Goal: Information Seeking & Learning: Learn about a topic

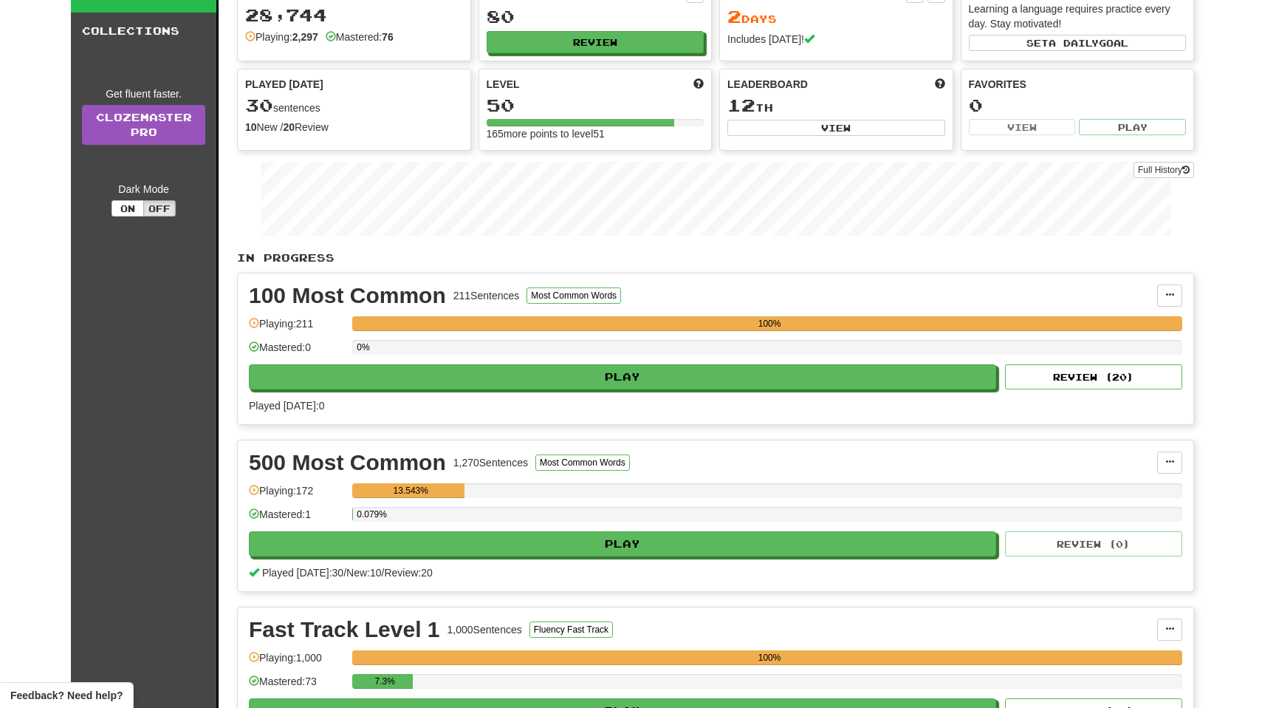
scroll to position [129, 0]
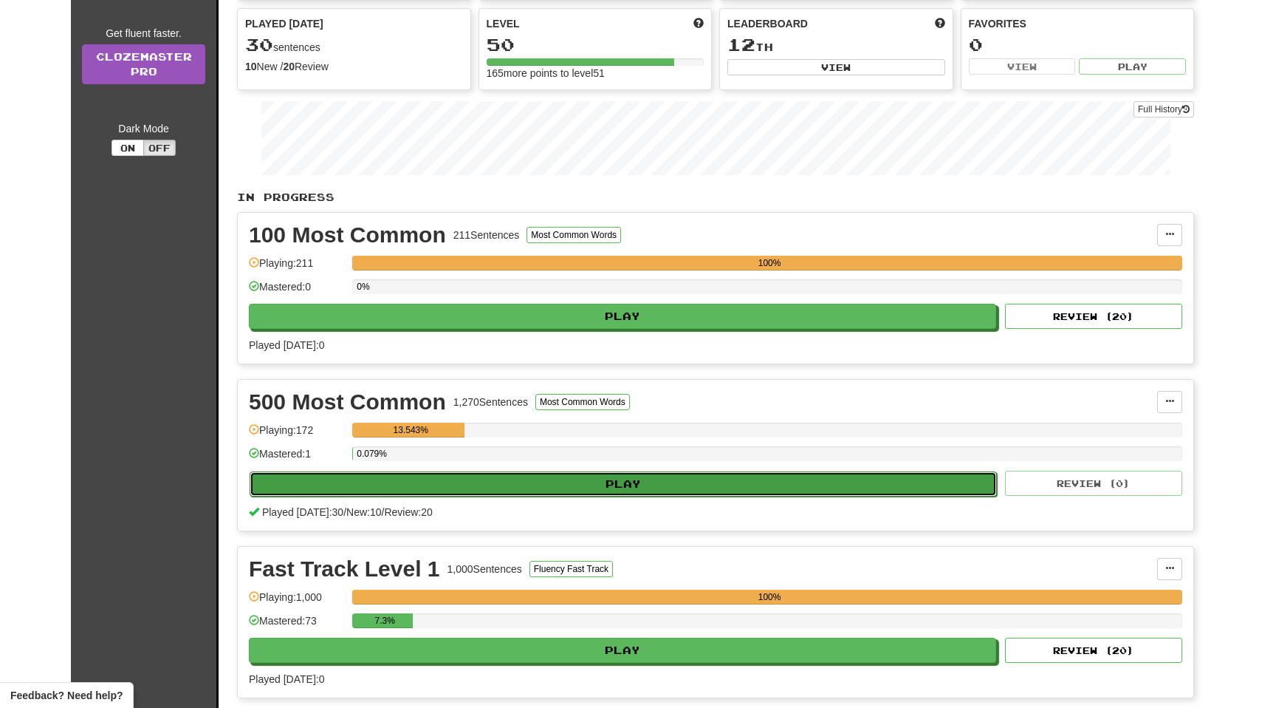
click at [479, 476] on button "Play" at bounding box center [623, 483] width 747 height 25
select select "**"
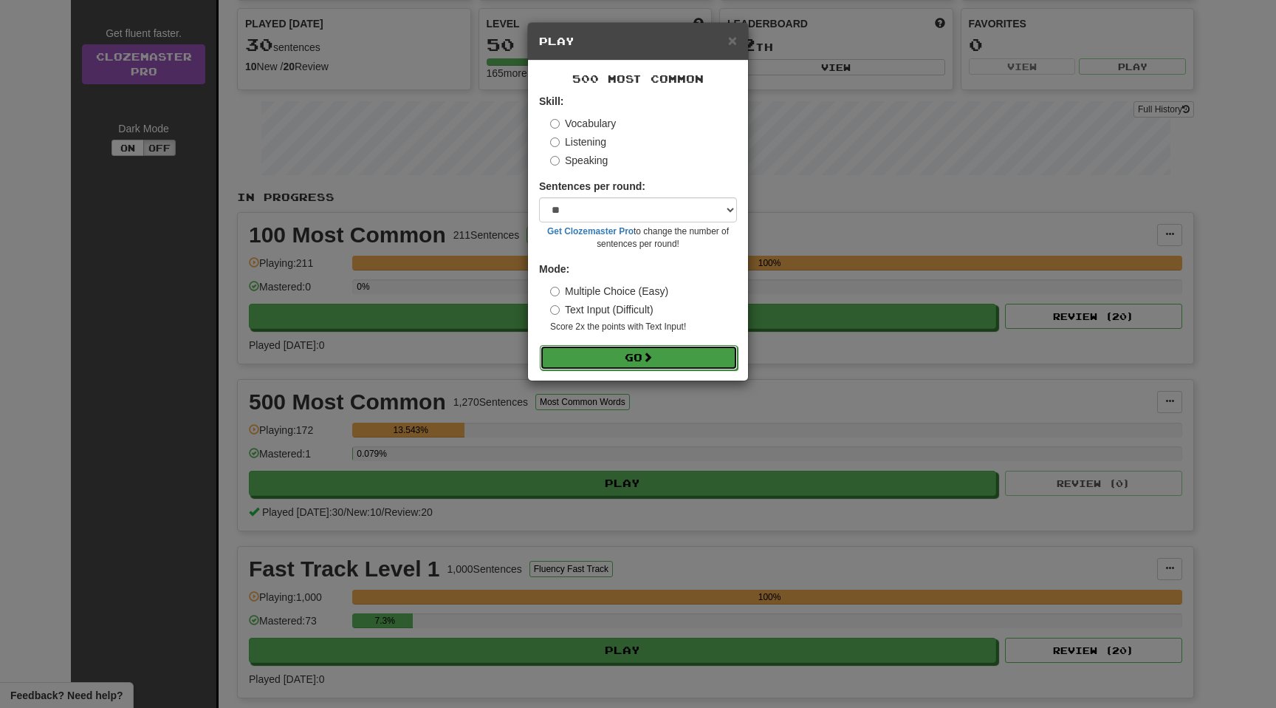
click at [632, 351] on button "Go" at bounding box center [639, 357] width 198 height 25
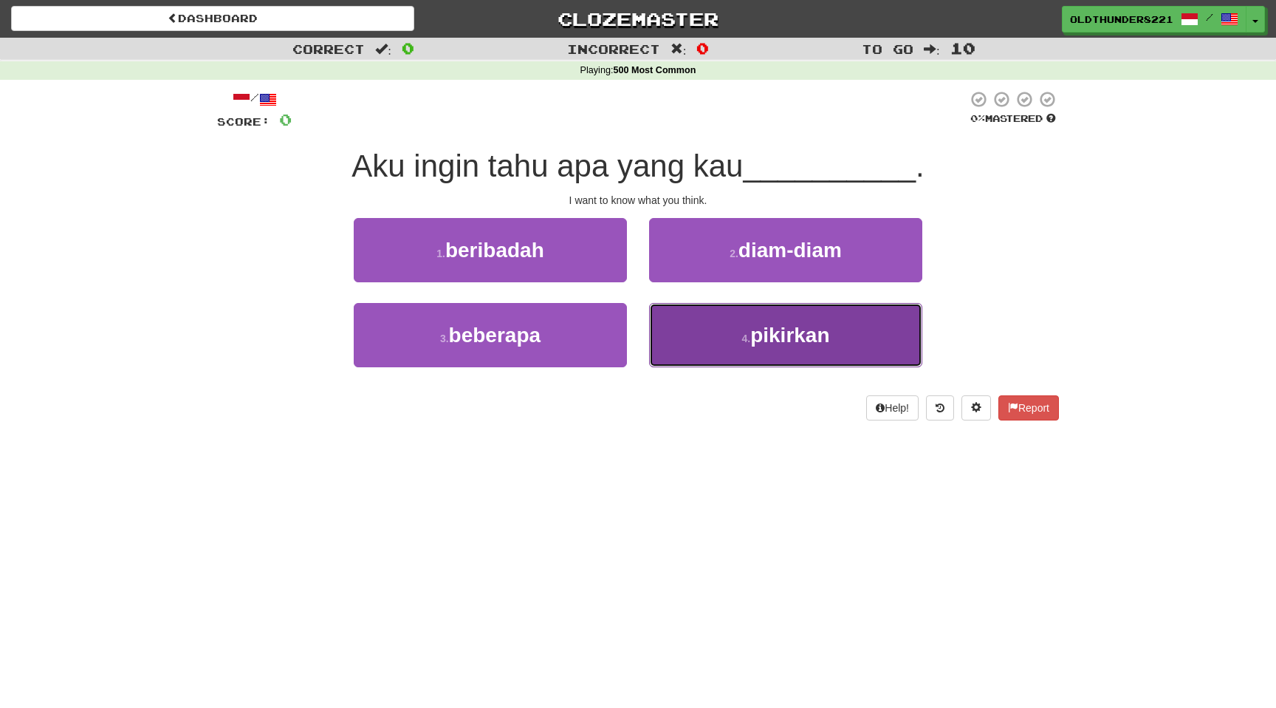
click at [790, 331] on span "pikirkan" at bounding box center [789, 334] width 79 height 23
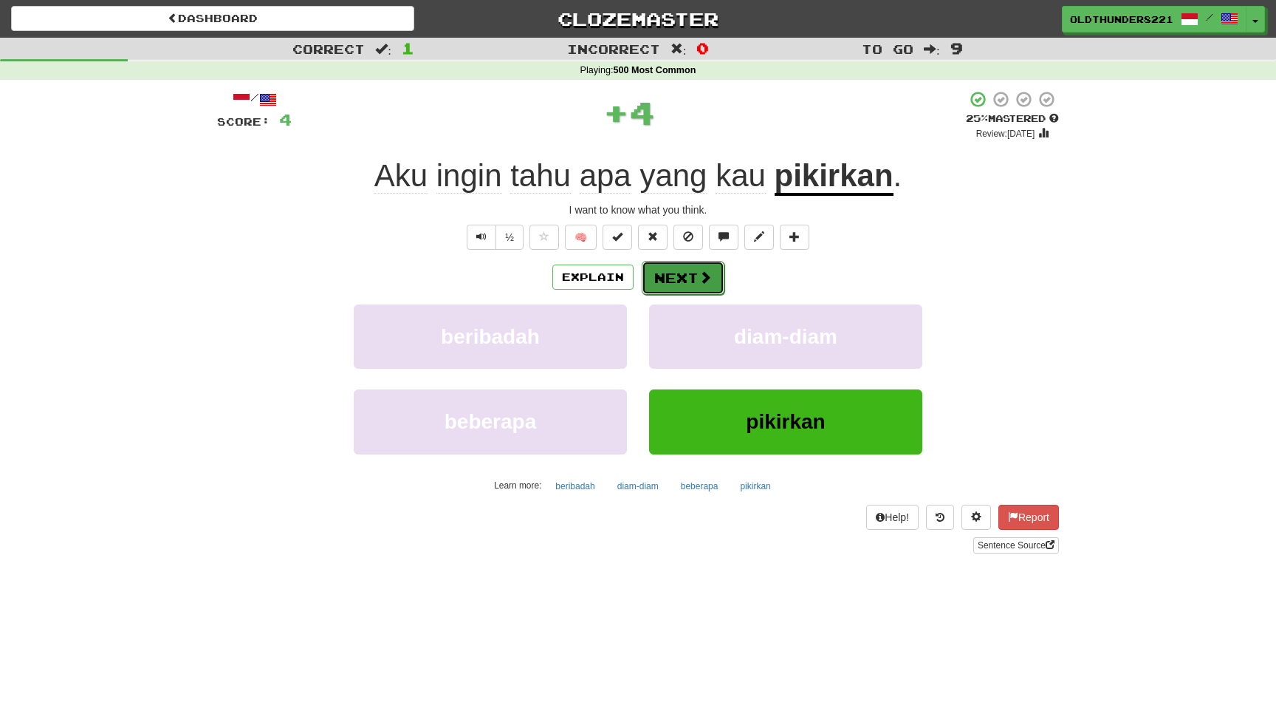
click at [680, 281] on button "Next" at bounding box center [683, 278] width 83 height 34
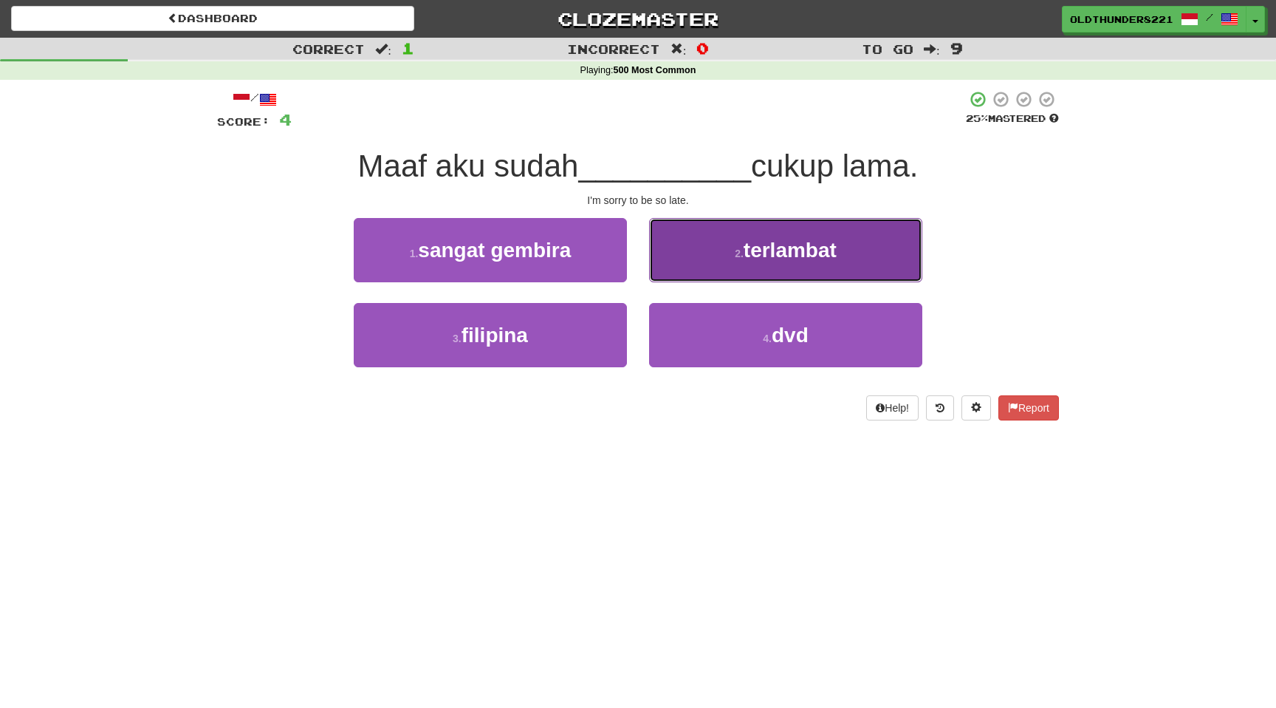
click at [778, 254] on span "terlambat" at bounding box center [790, 250] width 93 height 23
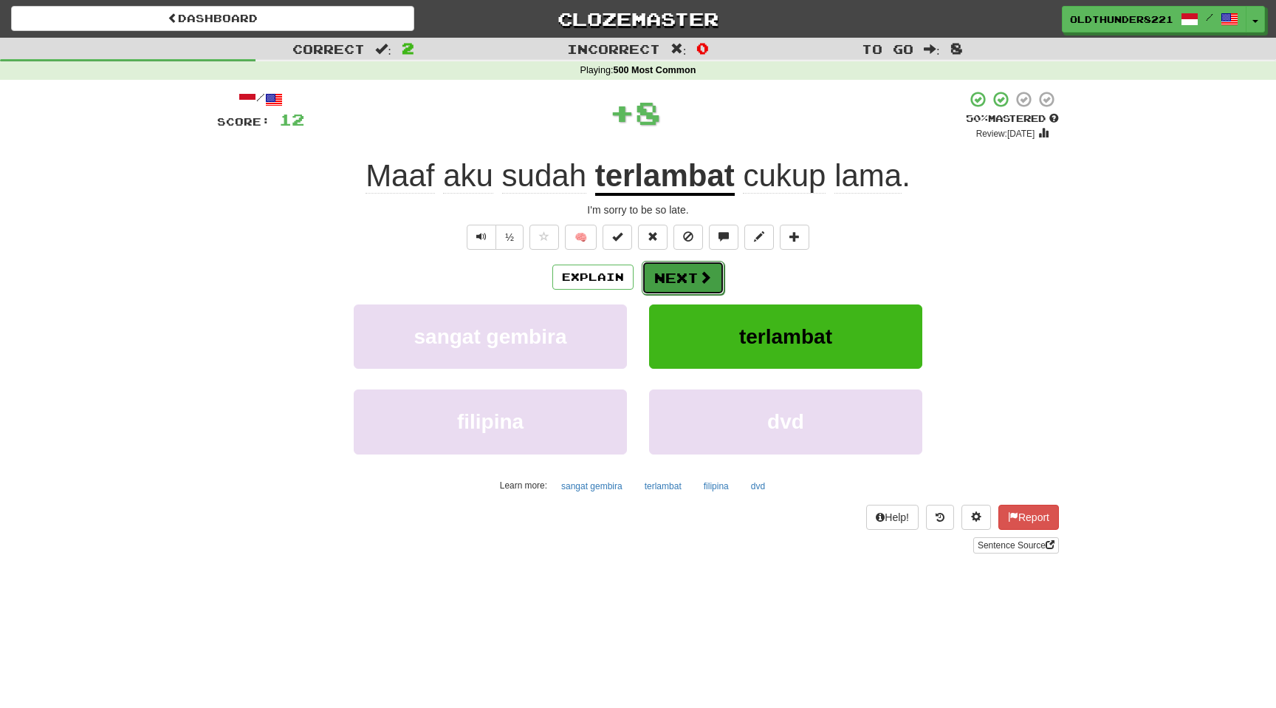
click at [678, 278] on button "Next" at bounding box center [683, 278] width 83 height 34
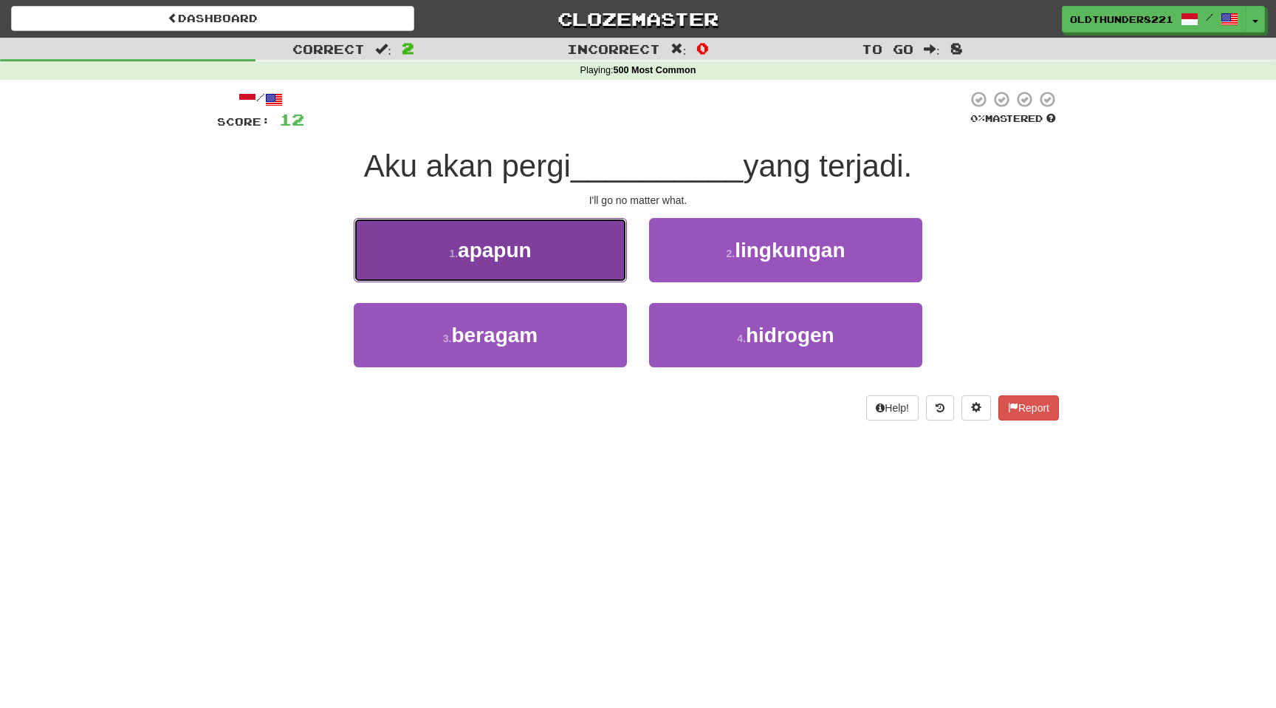
click at [527, 262] on button "1 . apapun" at bounding box center [490, 250] width 273 height 64
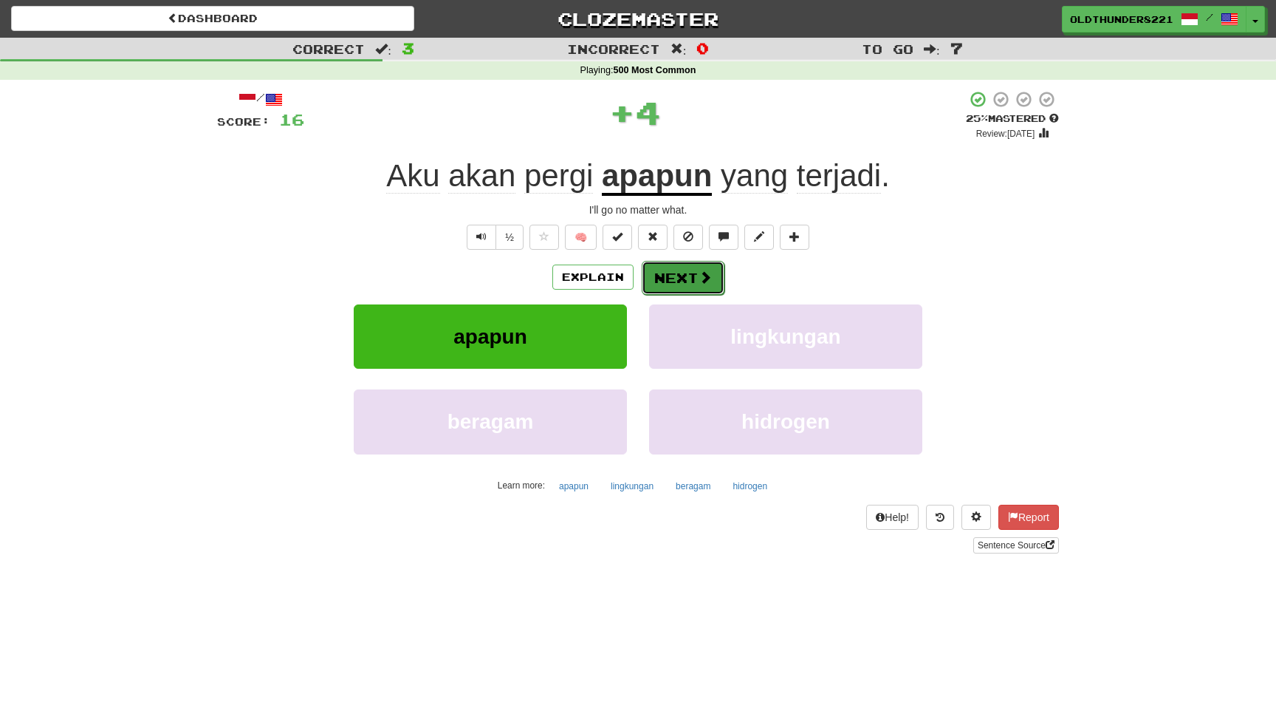
click at [696, 278] on button "Next" at bounding box center [683, 278] width 83 height 34
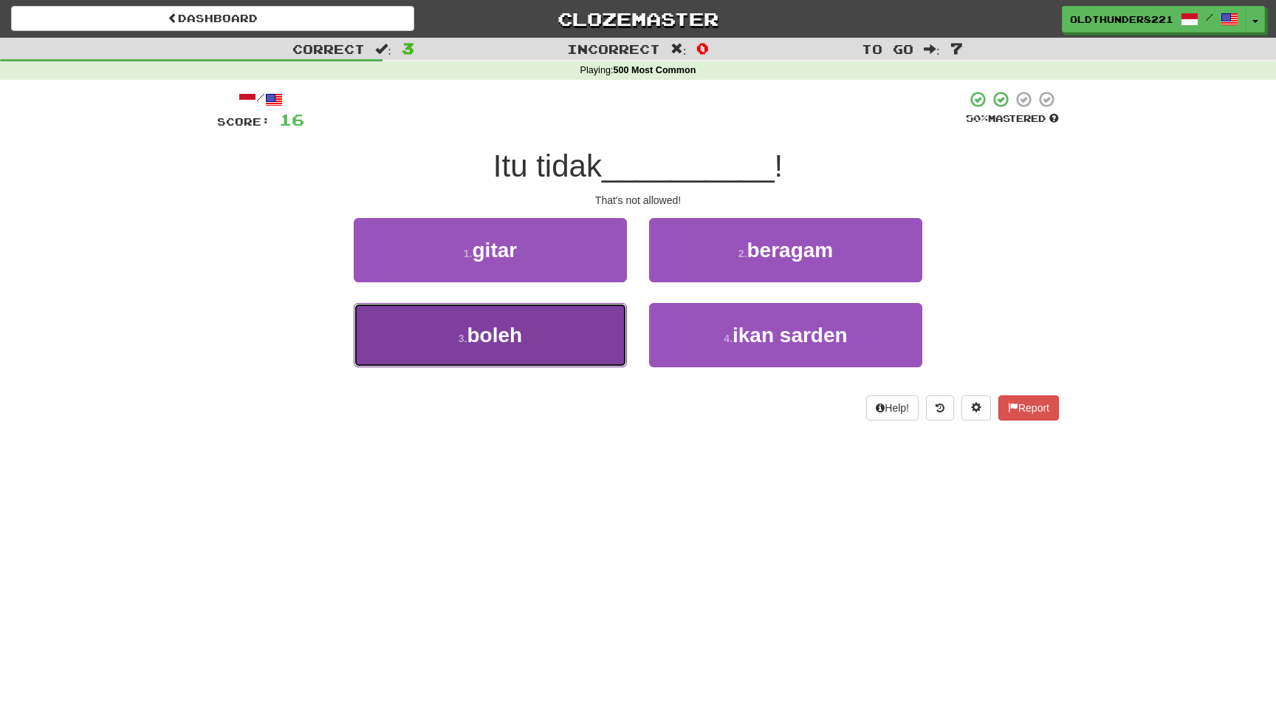
click at [485, 332] on span "boleh" at bounding box center [495, 334] width 55 height 23
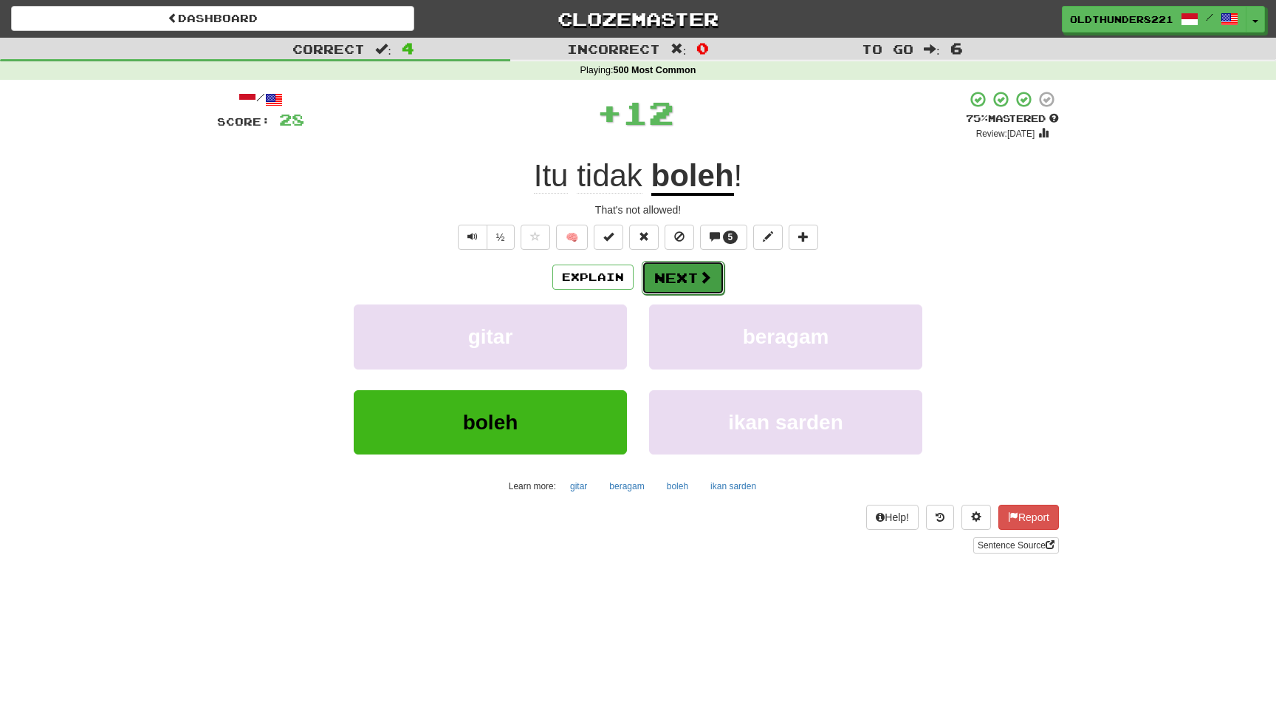
click at [673, 276] on button "Next" at bounding box center [683, 278] width 83 height 34
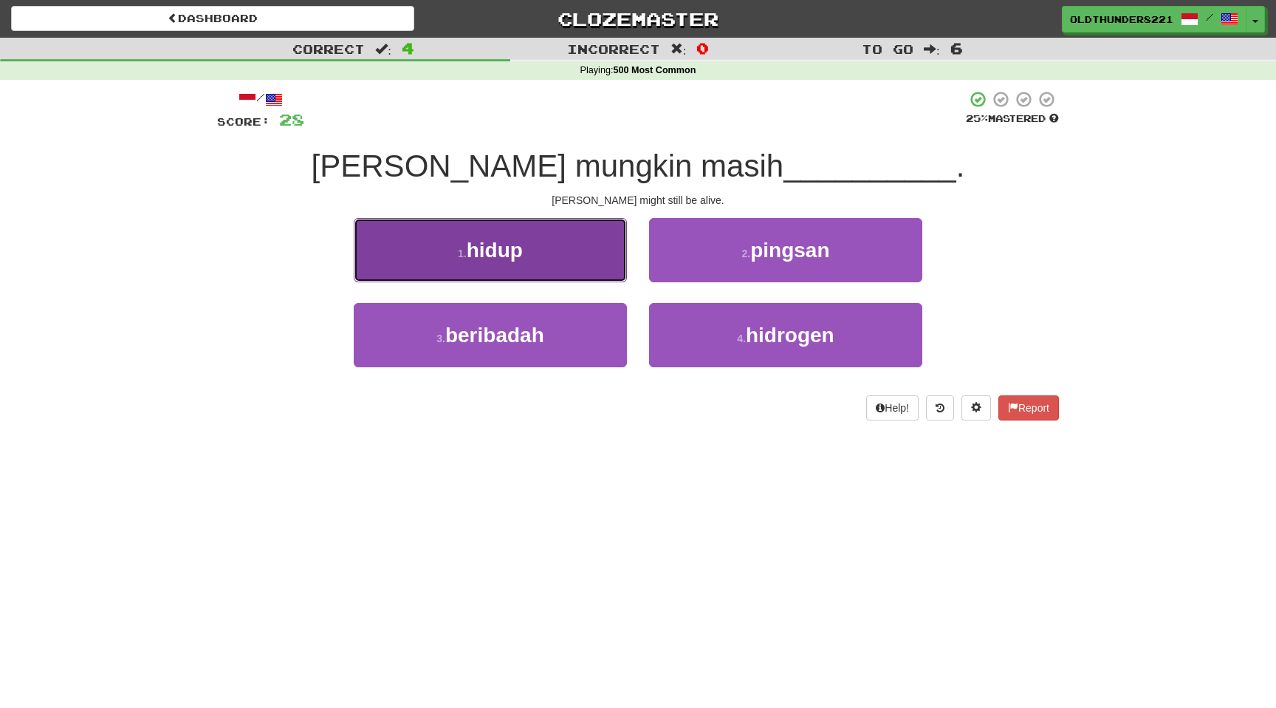
click at [485, 254] on span "hidup" at bounding box center [495, 250] width 56 height 23
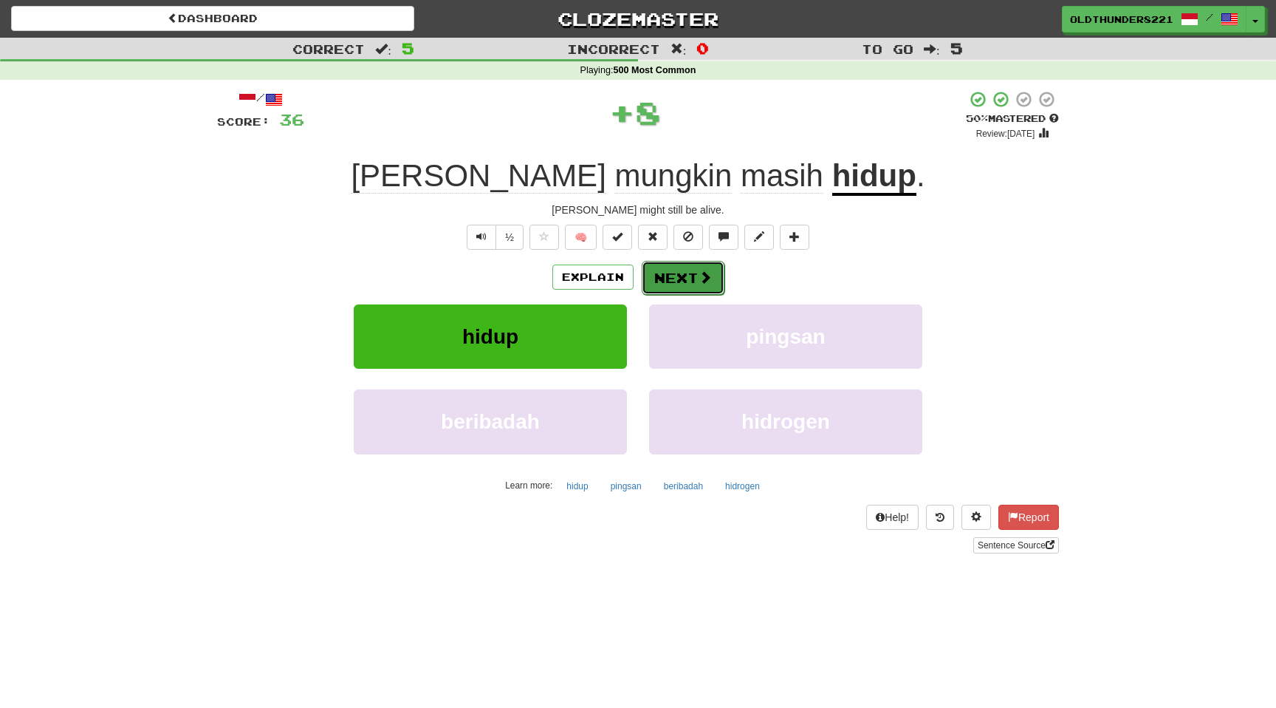
click at [679, 275] on button "Next" at bounding box center [683, 278] width 83 height 34
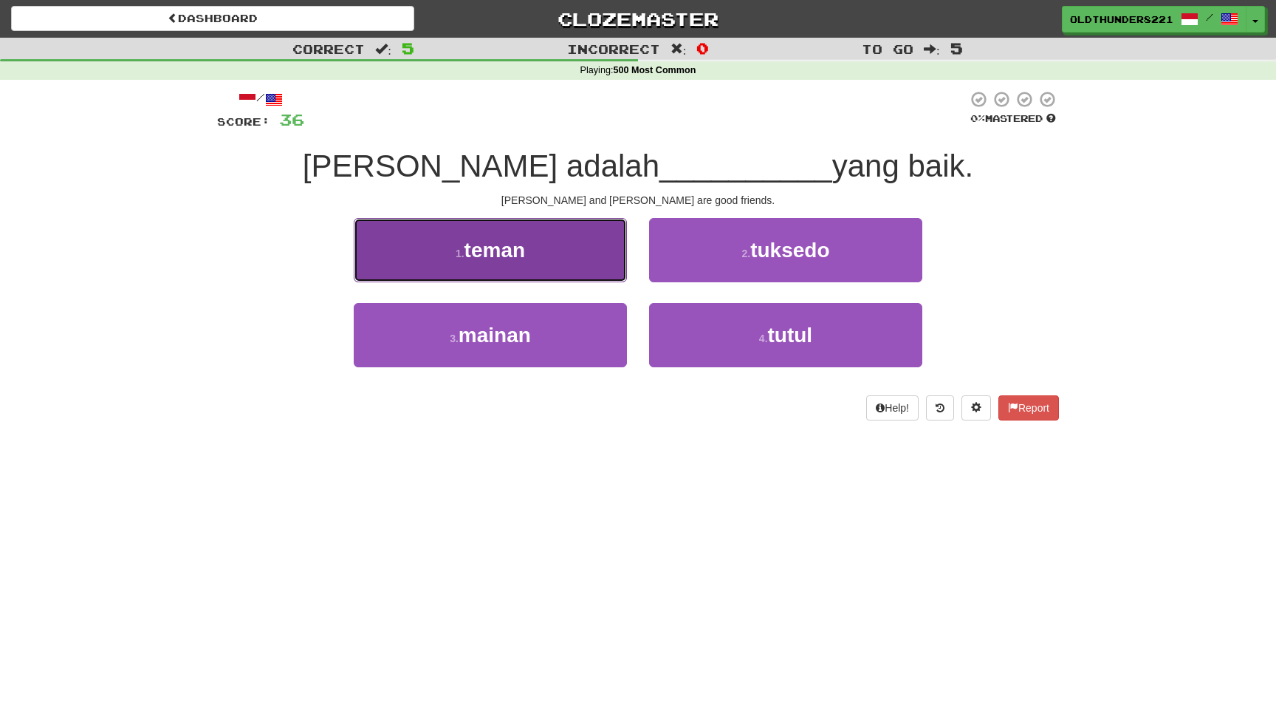
click at [535, 267] on button "1 . teman" at bounding box center [490, 250] width 273 height 64
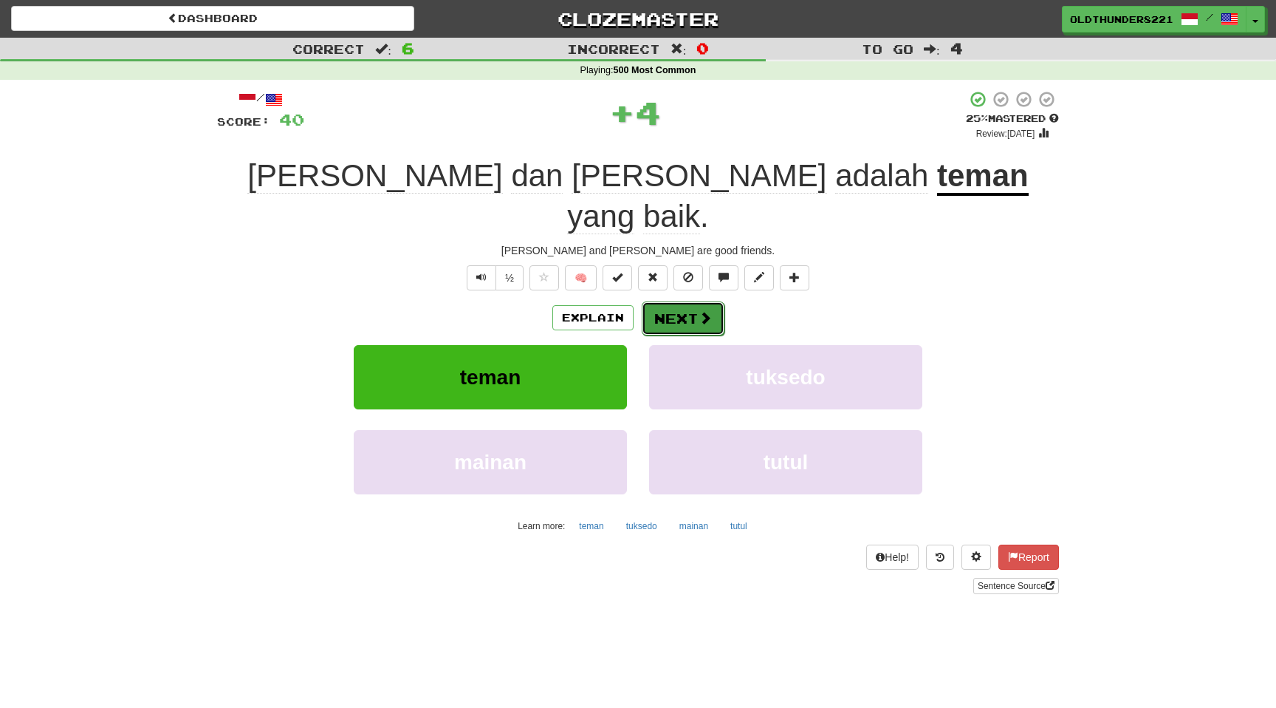
click at [680, 301] on button "Next" at bounding box center [683, 318] width 83 height 34
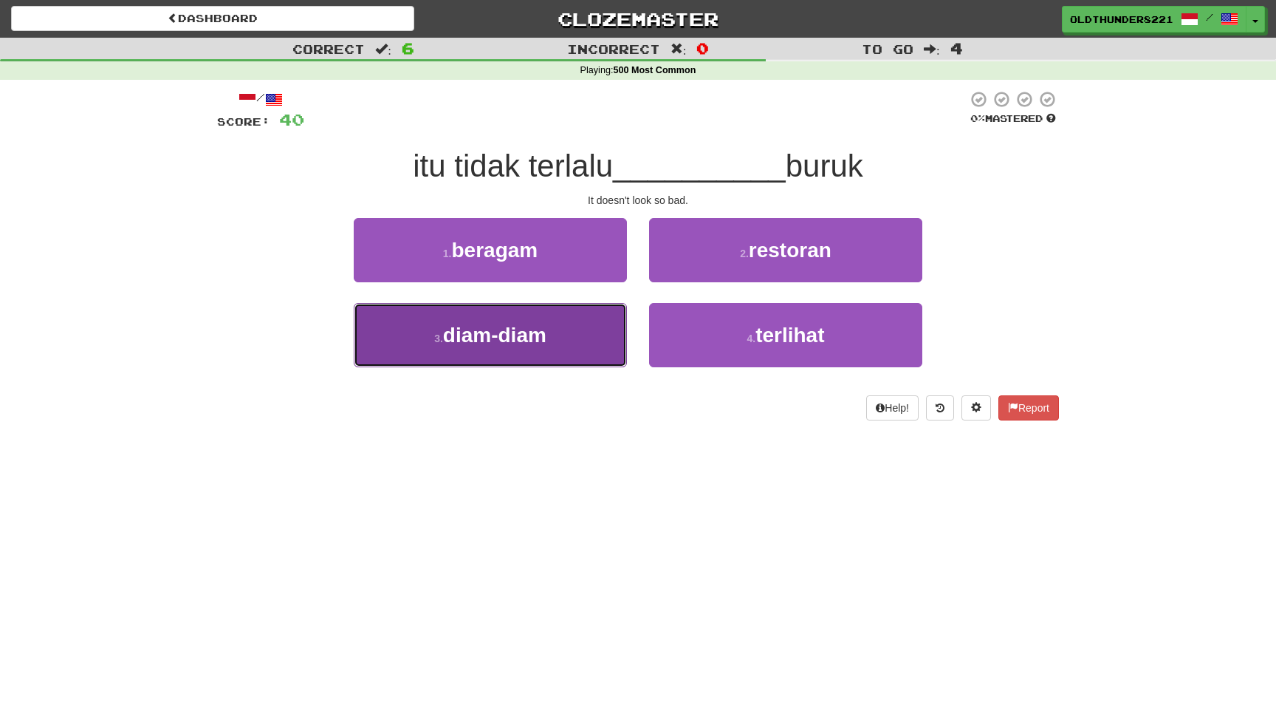
click at [498, 338] on span "diam-diam" at bounding box center [494, 334] width 103 height 23
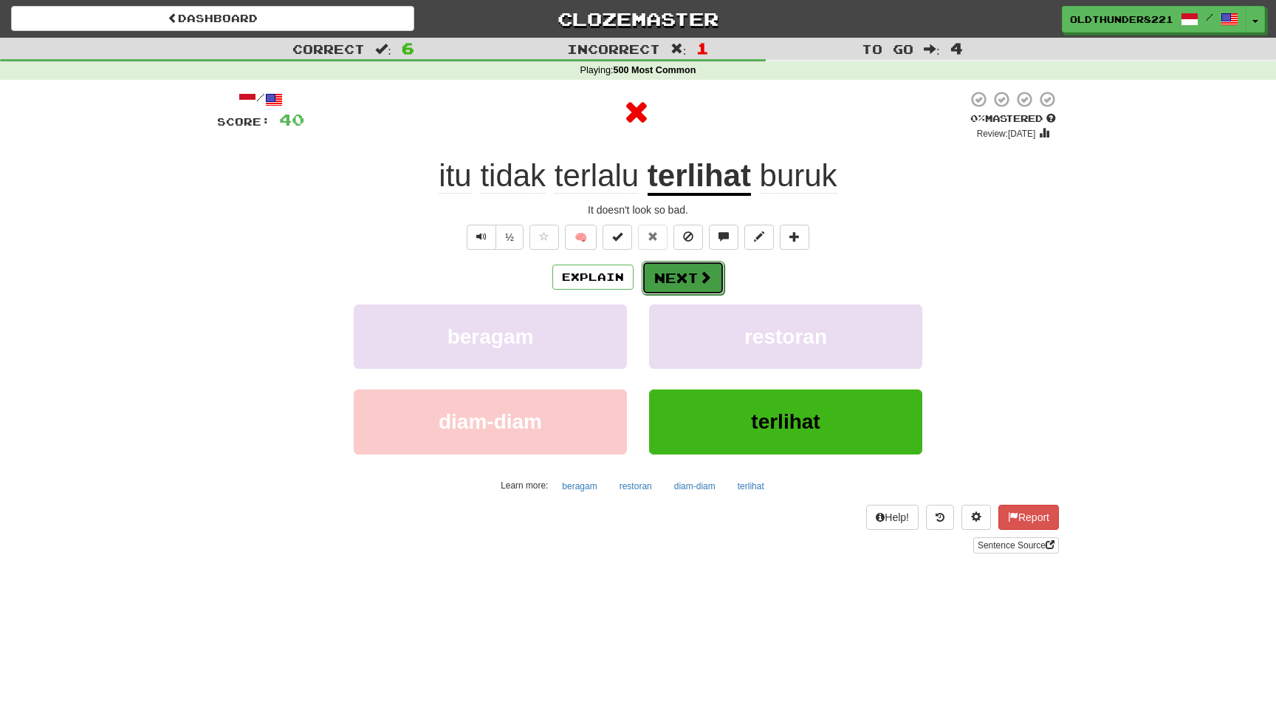
click at [684, 281] on button "Next" at bounding box center [683, 278] width 83 height 34
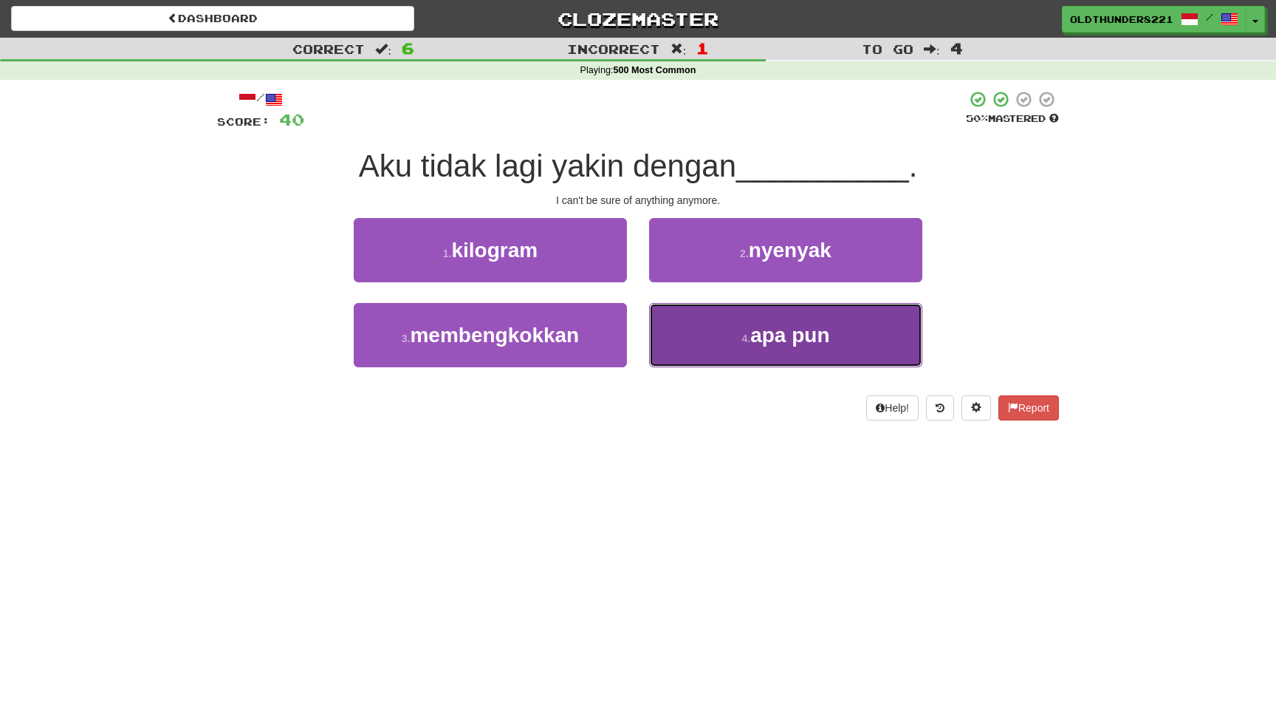
click at [778, 329] on span "apa pun" at bounding box center [789, 334] width 79 height 23
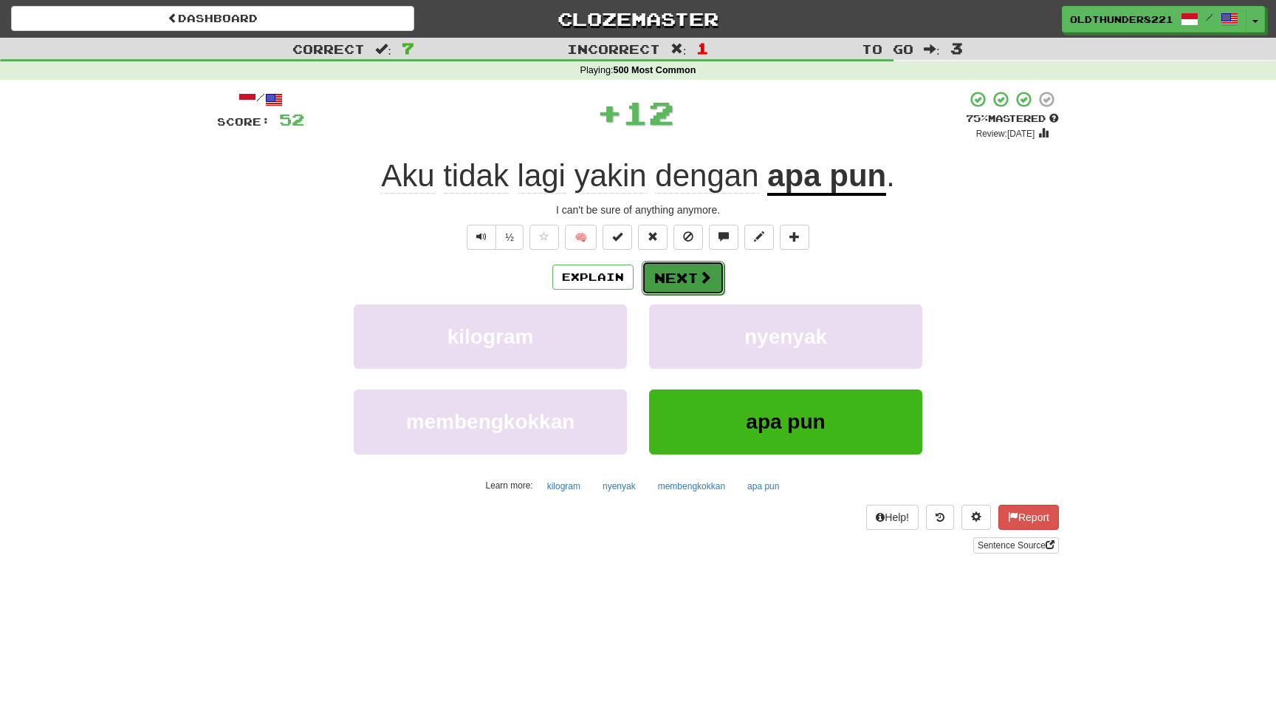
click at [684, 275] on button "Next" at bounding box center [683, 278] width 83 height 34
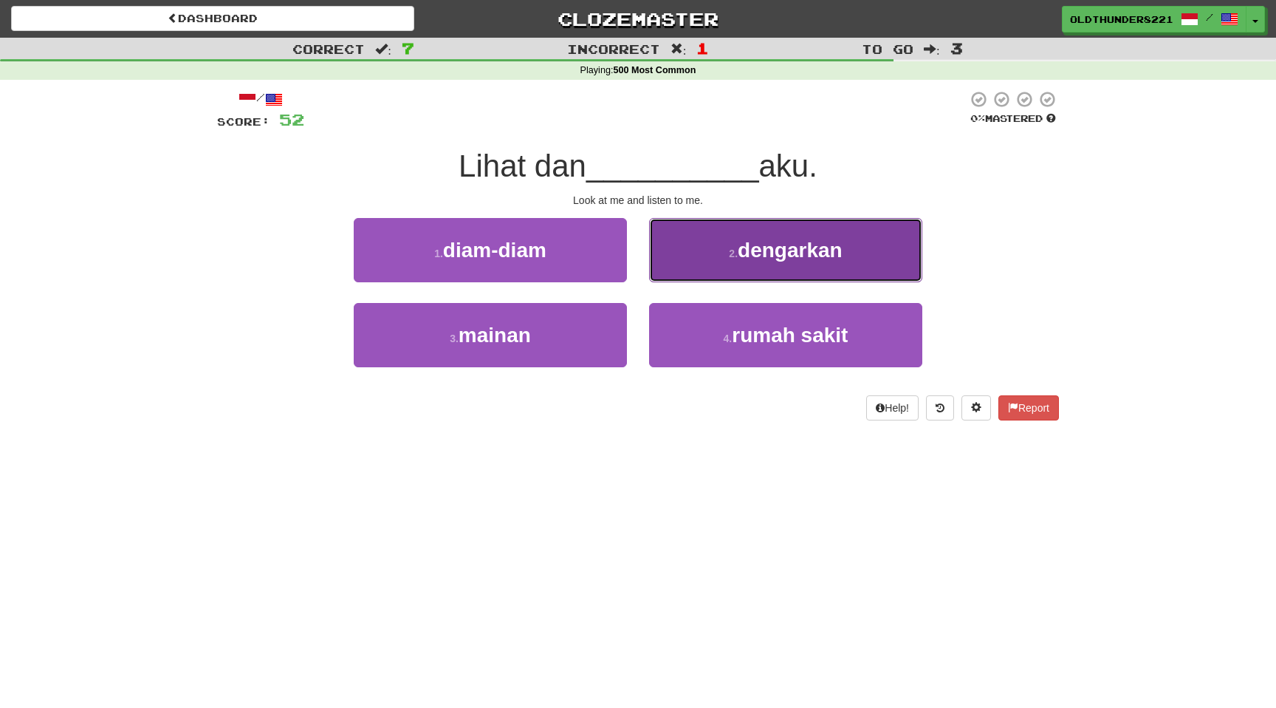
click at [763, 264] on button "2 . dengarkan" at bounding box center [785, 250] width 273 height 64
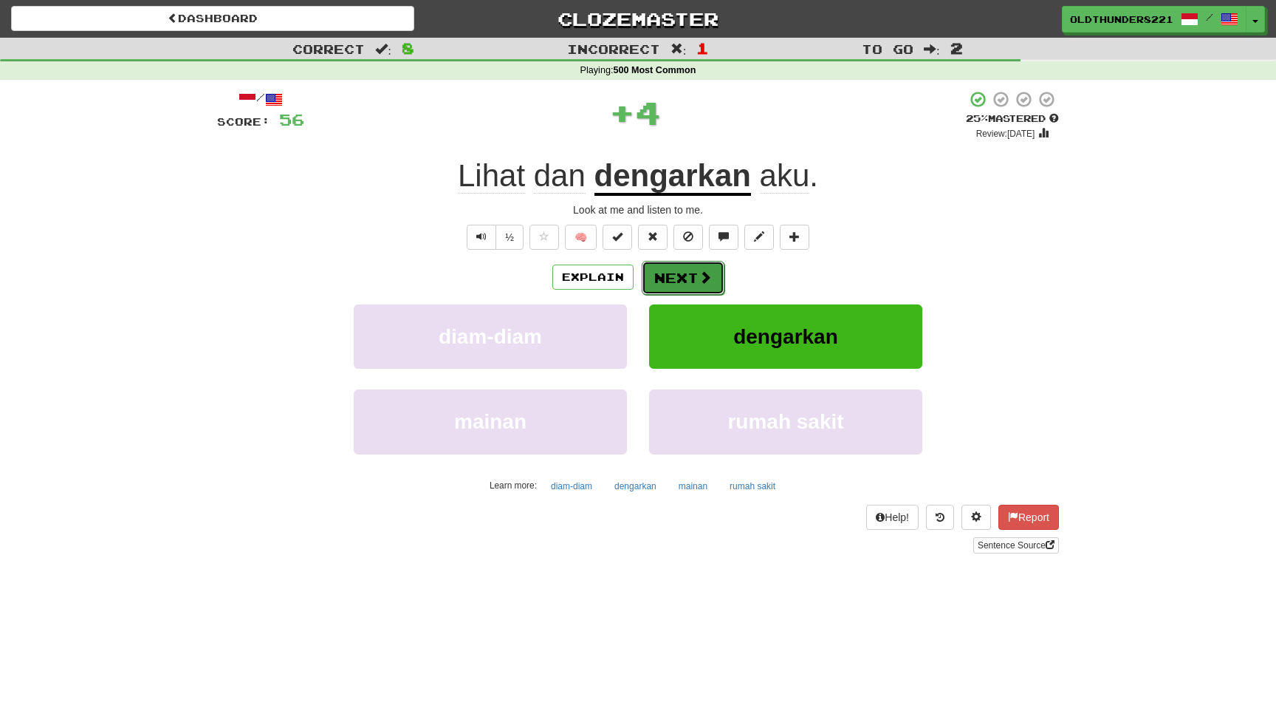
click at [691, 279] on button "Next" at bounding box center [683, 278] width 83 height 34
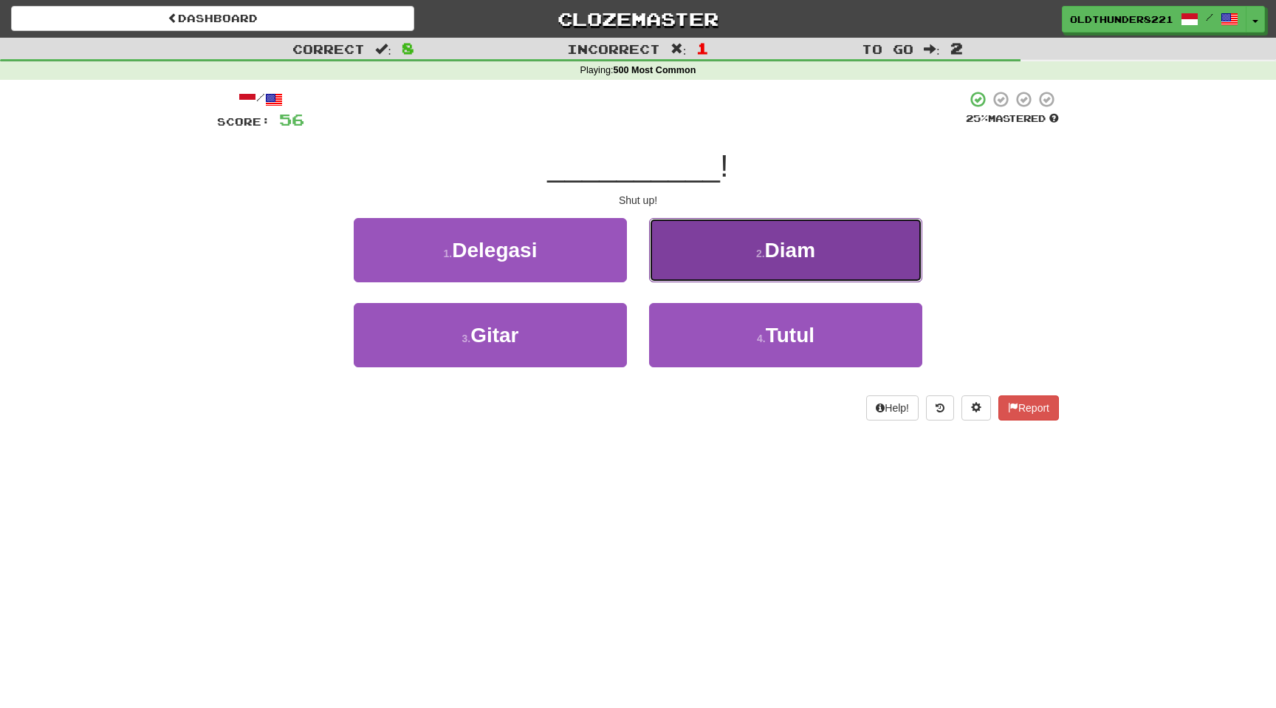
click at [744, 248] on button "2 . Diam" at bounding box center [785, 250] width 273 height 64
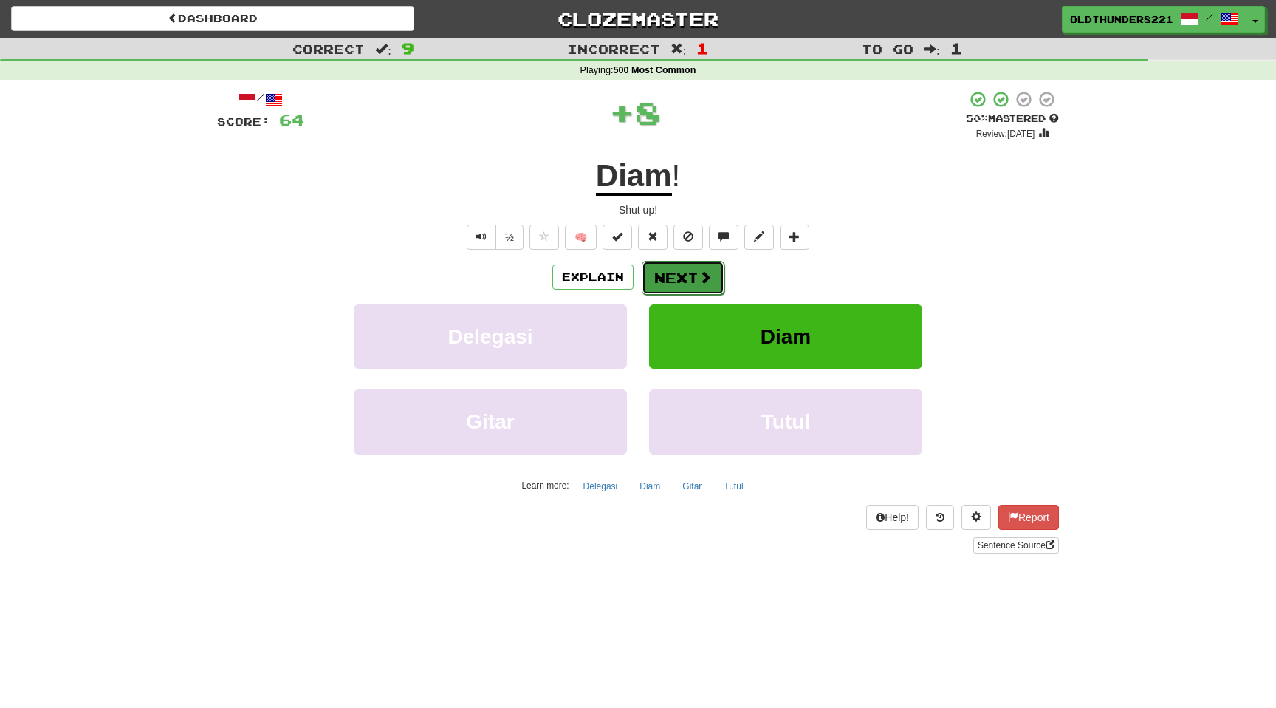
click at [679, 274] on button "Next" at bounding box center [683, 278] width 83 height 34
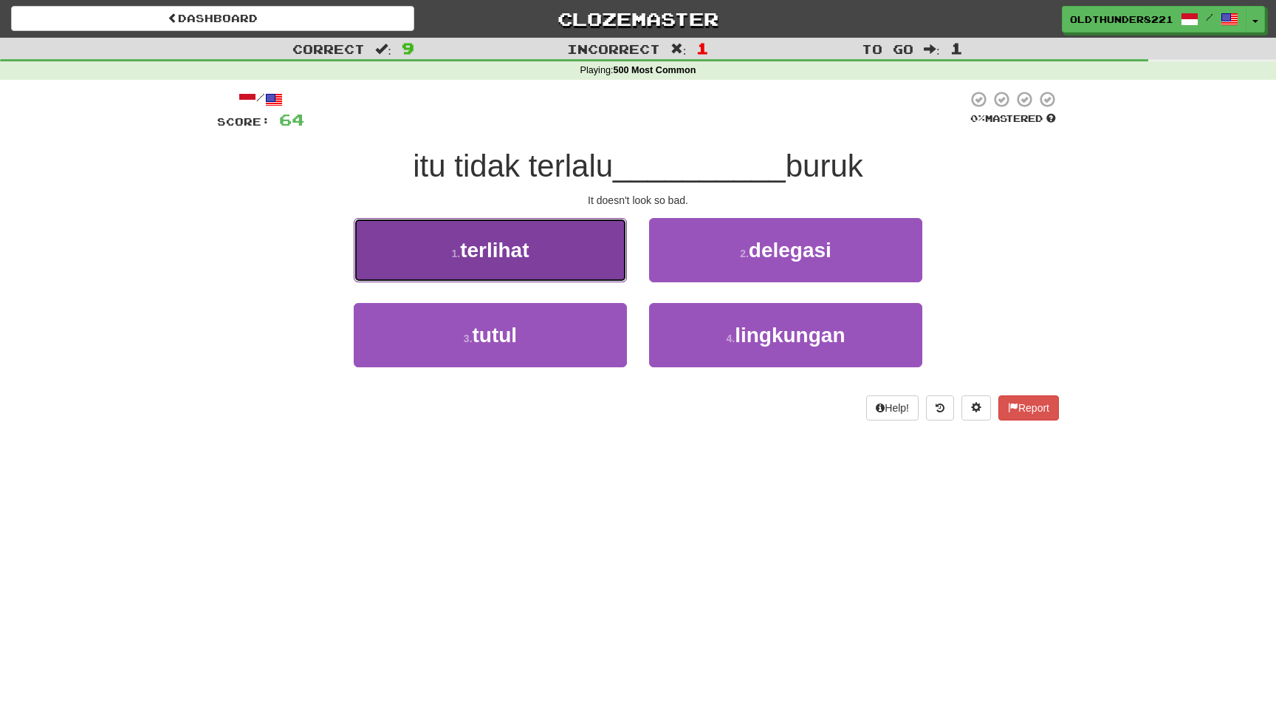
click at [524, 261] on span "terlihat" at bounding box center [494, 250] width 69 height 23
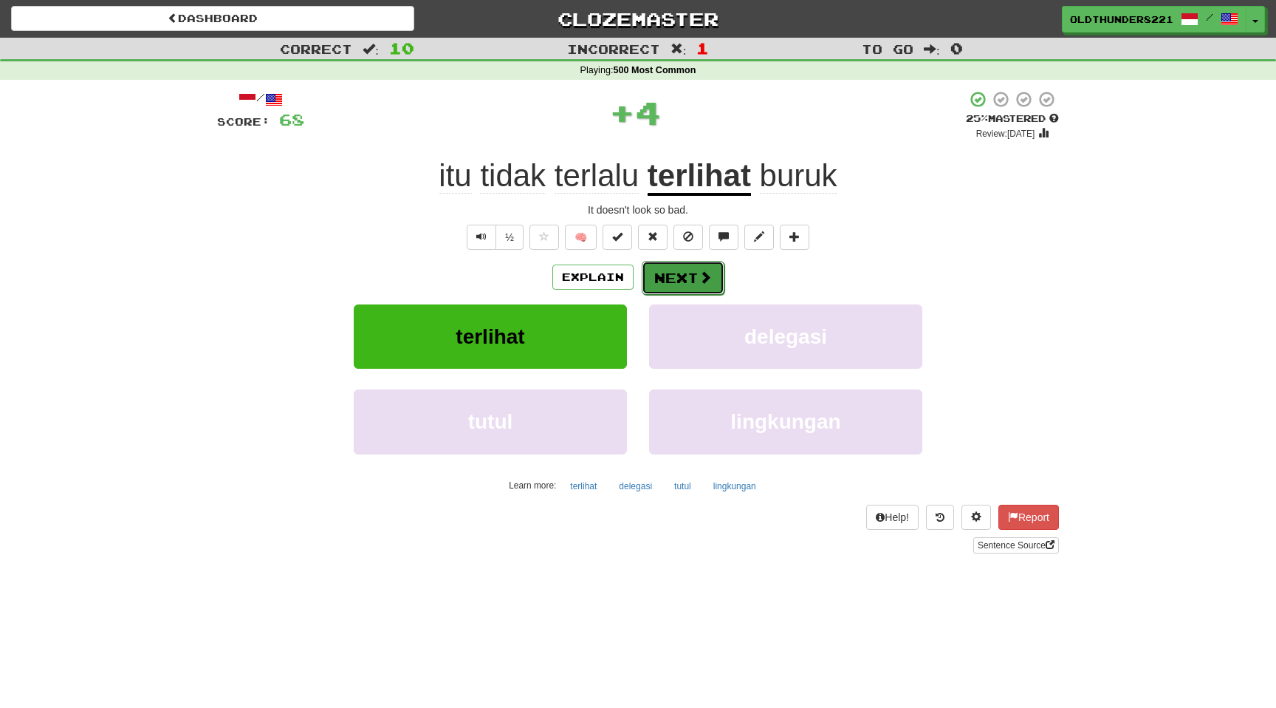
click at [682, 271] on button "Next" at bounding box center [683, 278] width 83 height 34
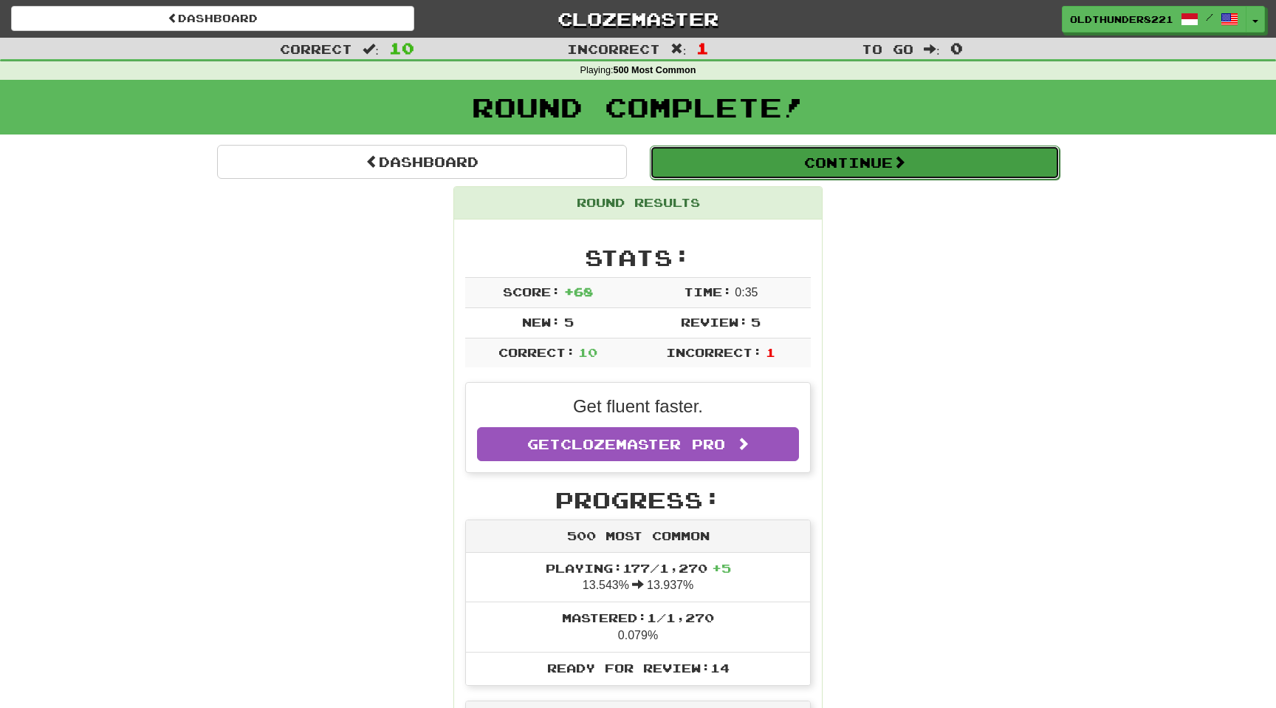
click at [834, 165] on button "Continue" at bounding box center [855, 162] width 410 height 34
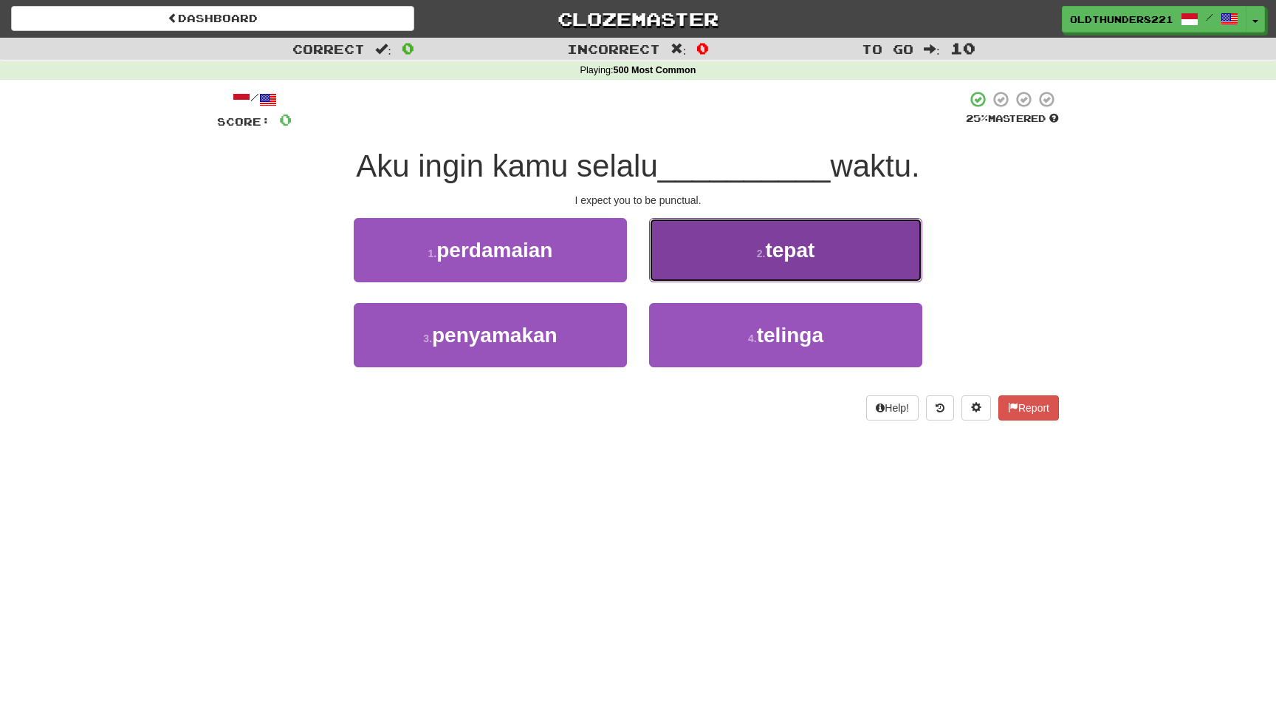
click at [778, 254] on span "tepat" at bounding box center [789, 250] width 49 height 23
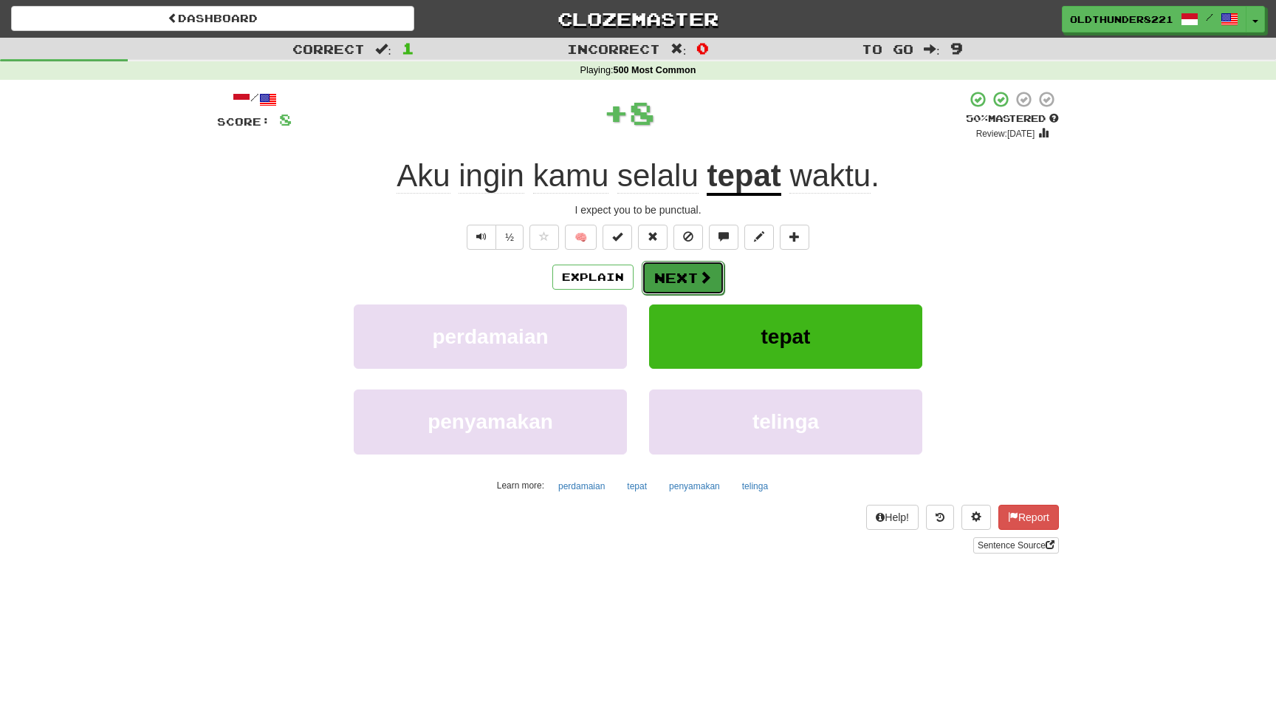
click at [687, 278] on button "Next" at bounding box center [683, 278] width 83 height 34
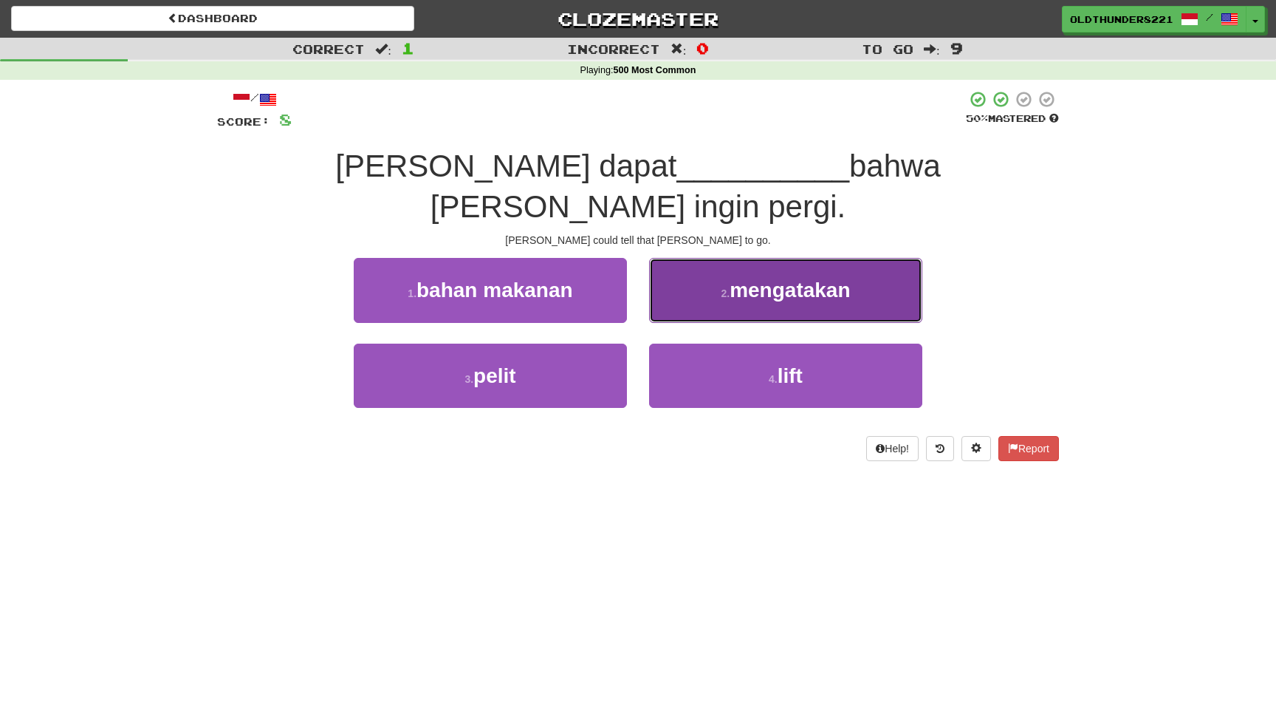
click at [836, 278] on span "mengatakan" at bounding box center [790, 289] width 120 height 23
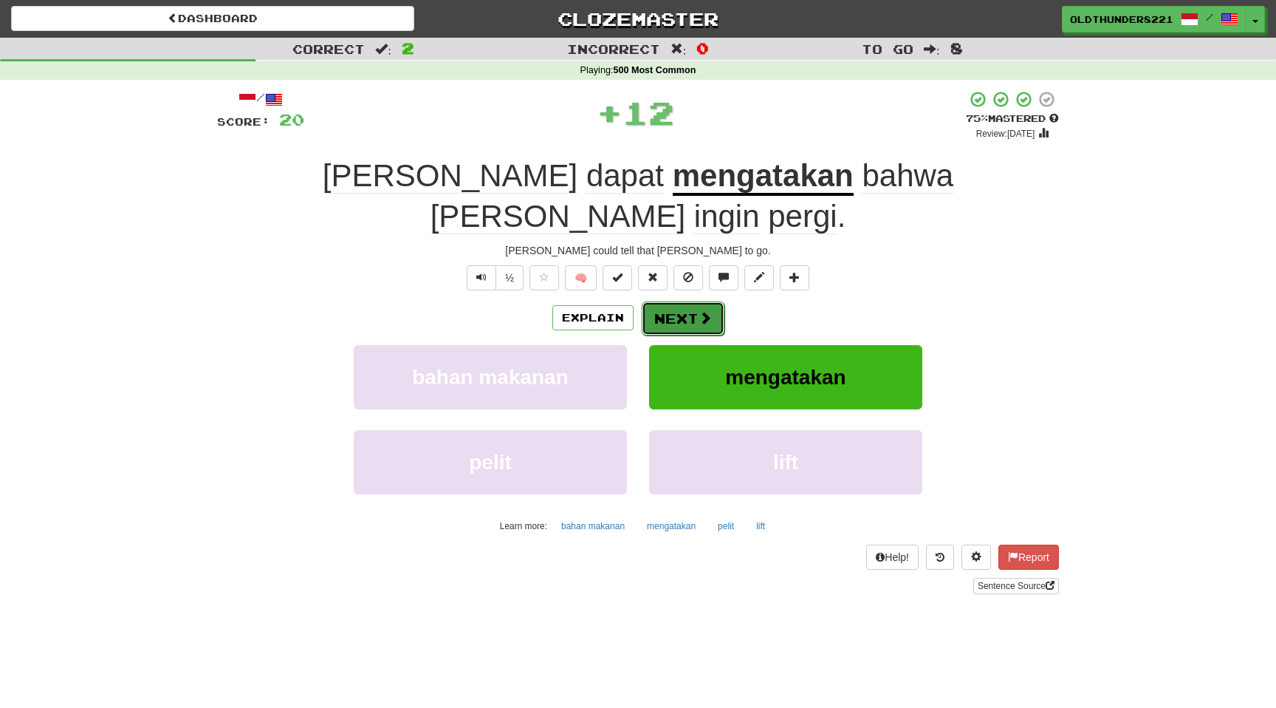
click at [696, 301] on button "Next" at bounding box center [683, 318] width 83 height 34
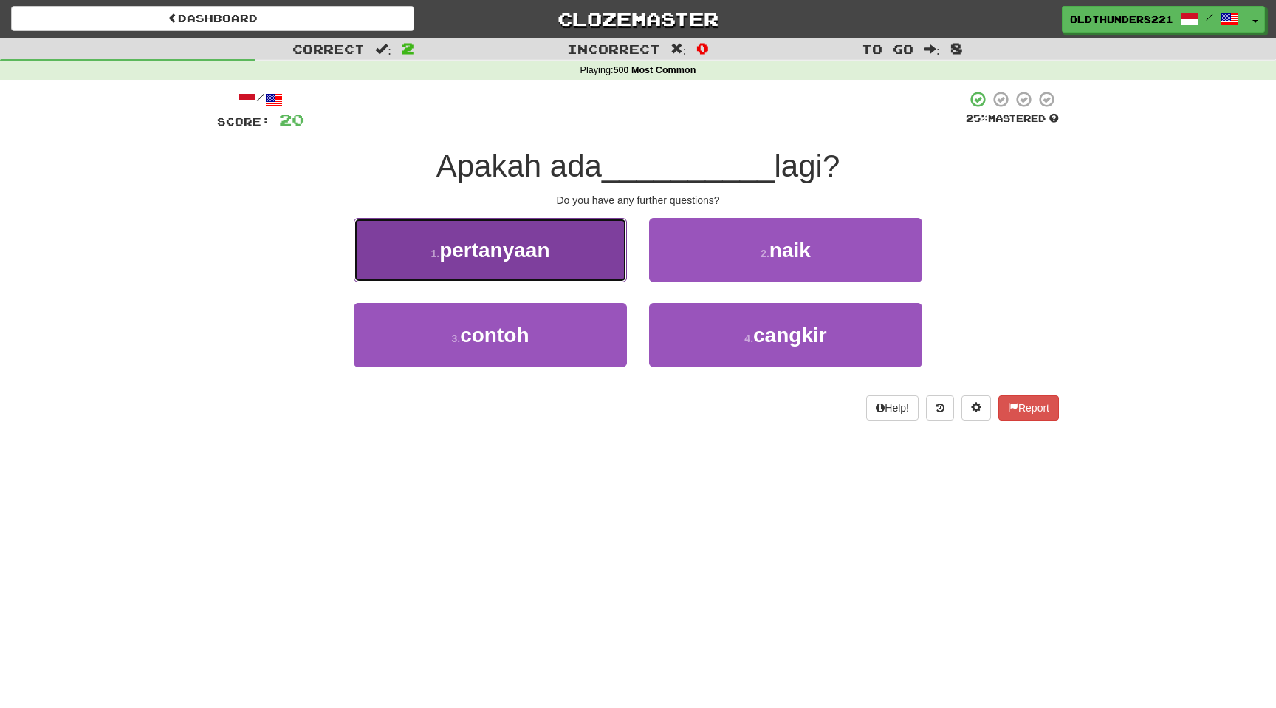
click at [533, 240] on span "pertanyaan" at bounding box center [494, 250] width 110 height 23
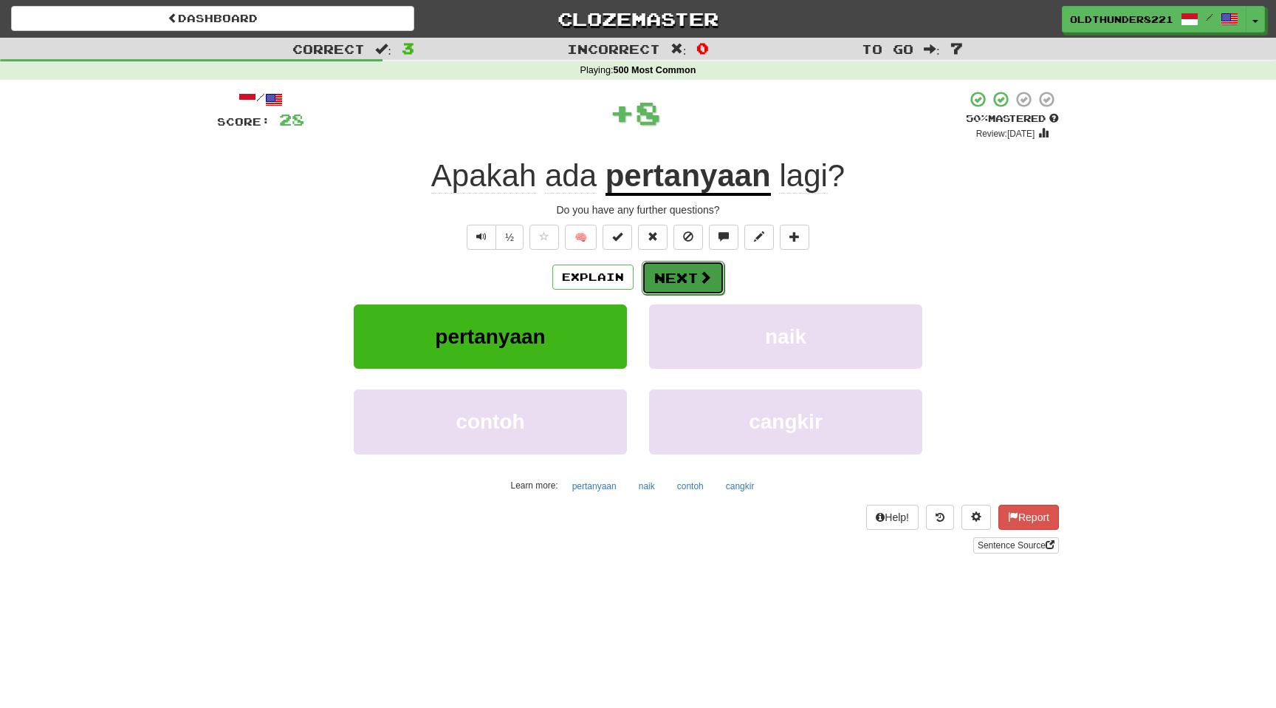
click at [679, 276] on button "Next" at bounding box center [683, 278] width 83 height 34
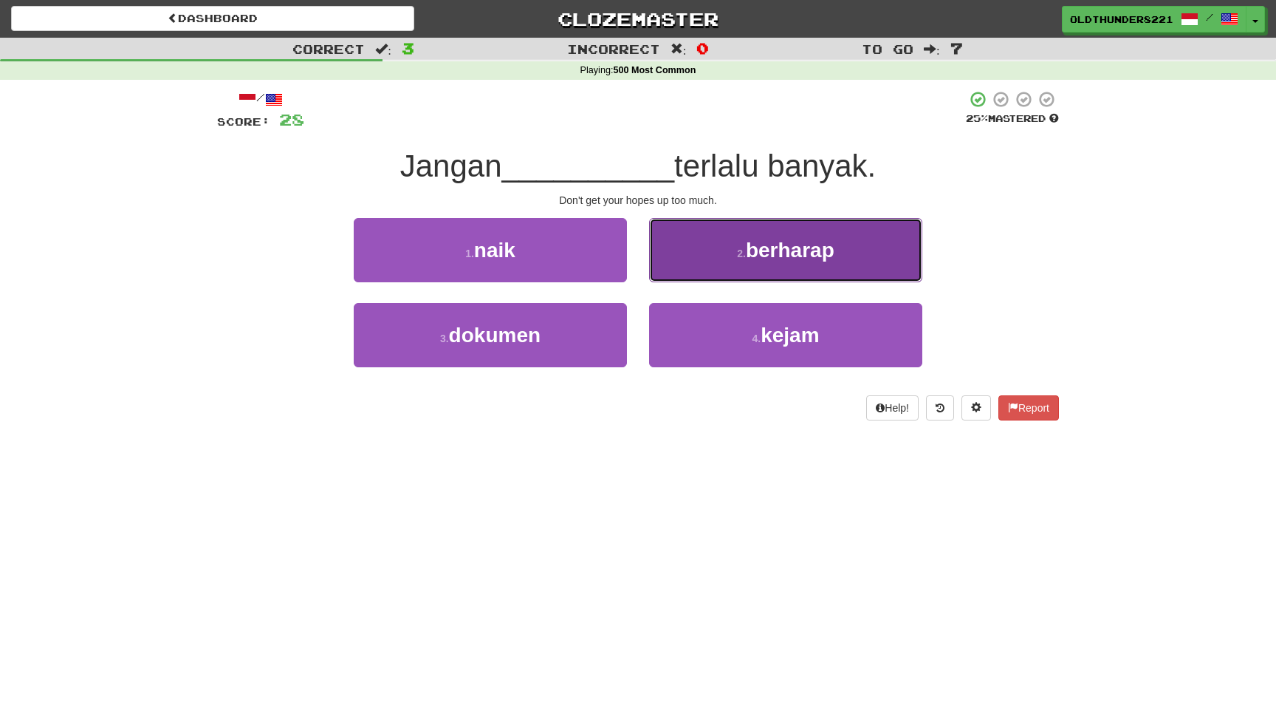
click at [772, 247] on span "berharap" at bounding box center [790, 250] width 89 height 23
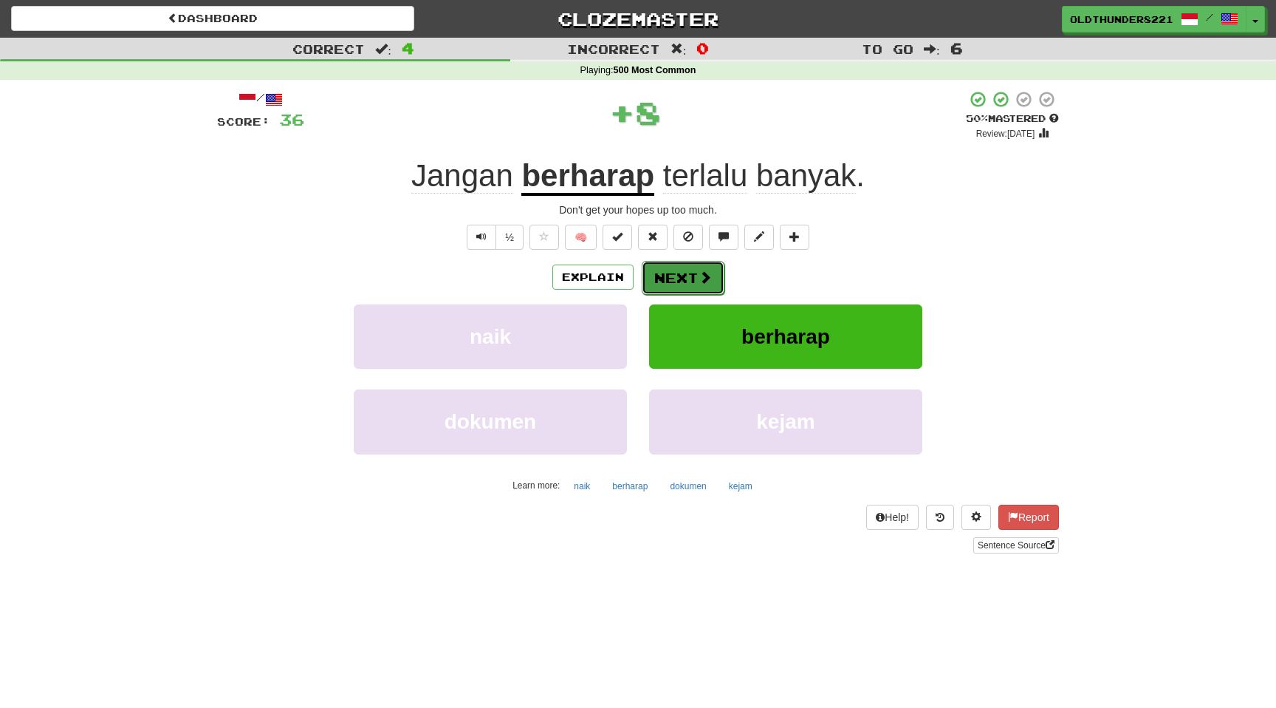
click at [685, 274] on button "Next" at bounding box center [683, 278] width 83 height 34
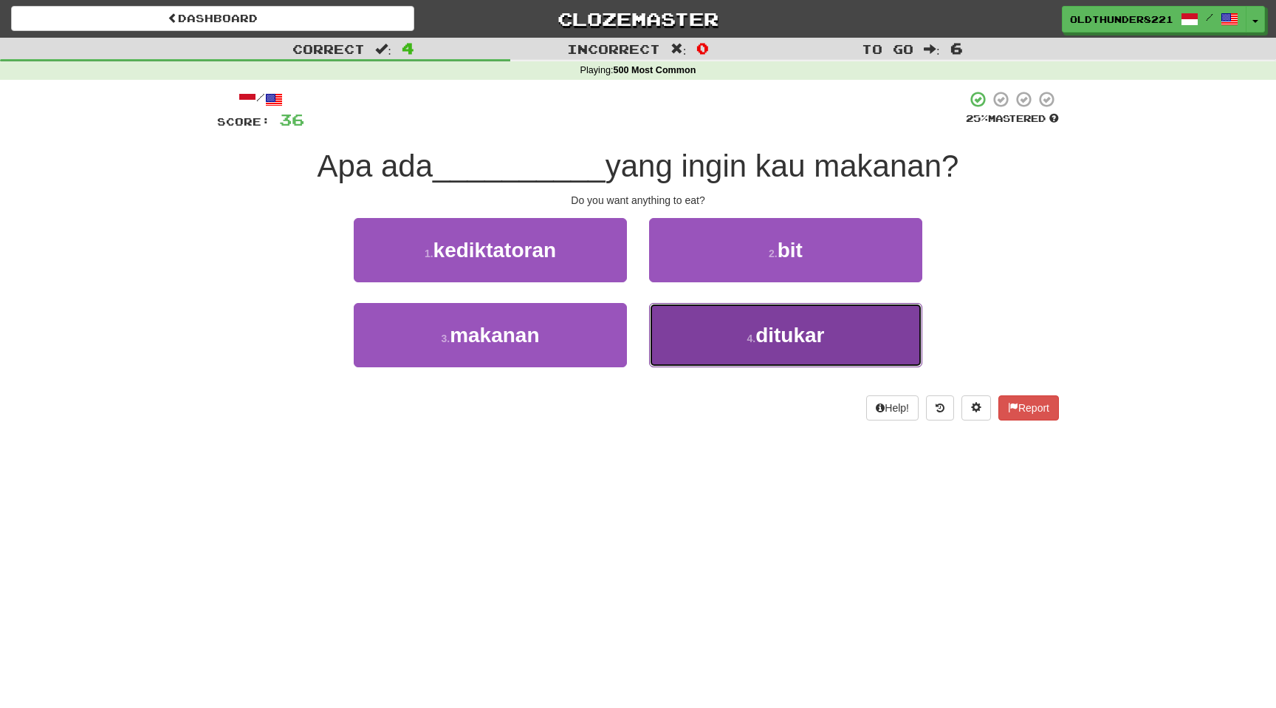
click at [784, 332] on span "ditukar" at bounding box center [790, 334] width 69 height 23
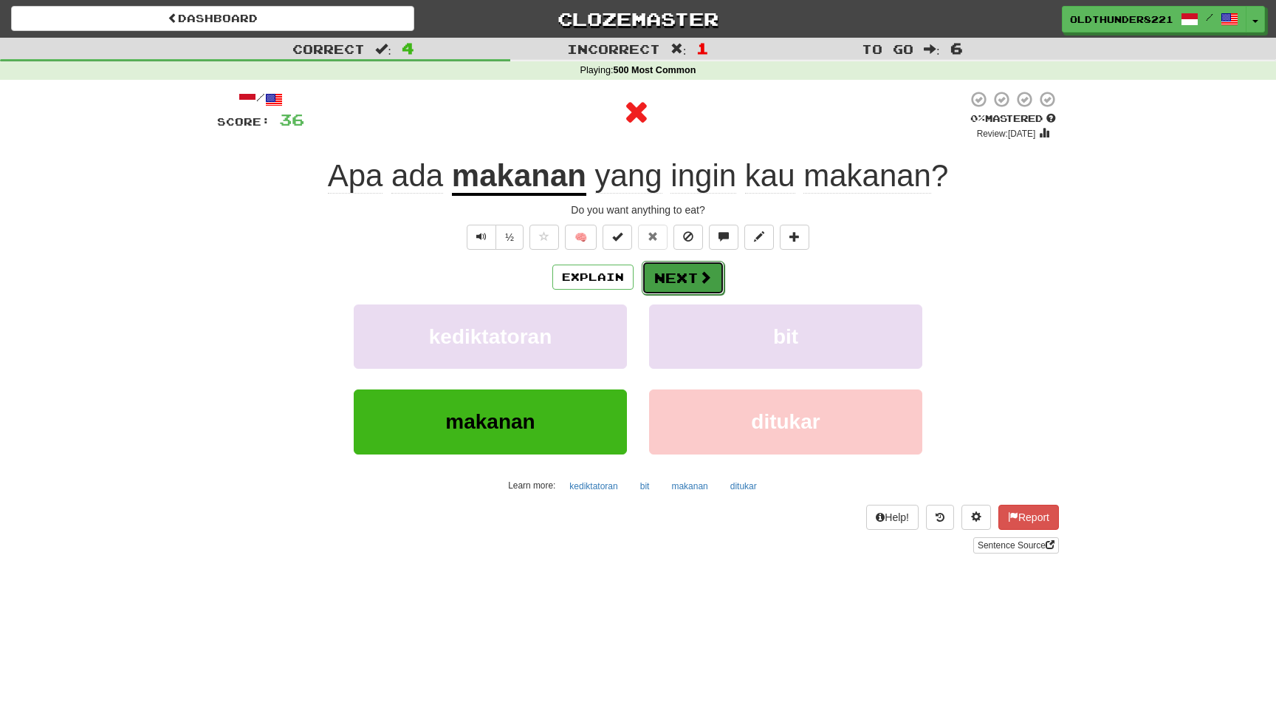
click at [694, 276] on button "Next" at bounding box center [683, 278] width 83 height 34
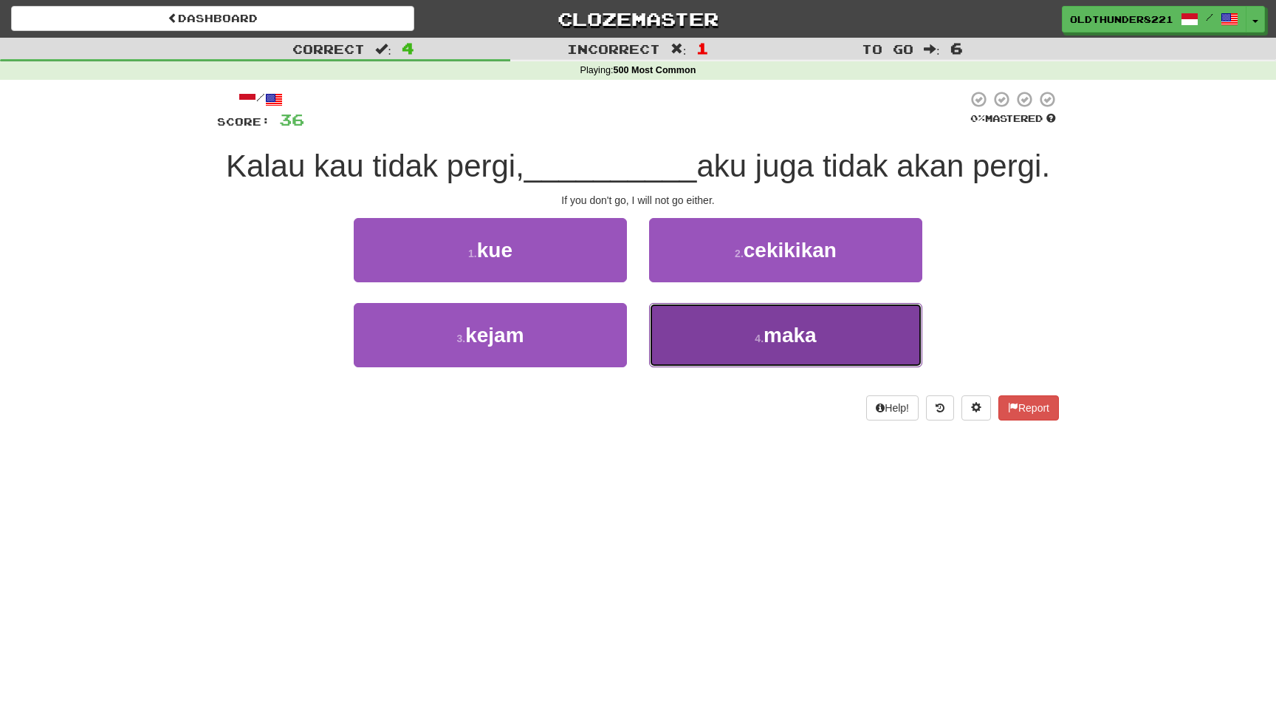
click at [792, 339] on span "maka" at bounding box center [790, 334] width 53 height 23
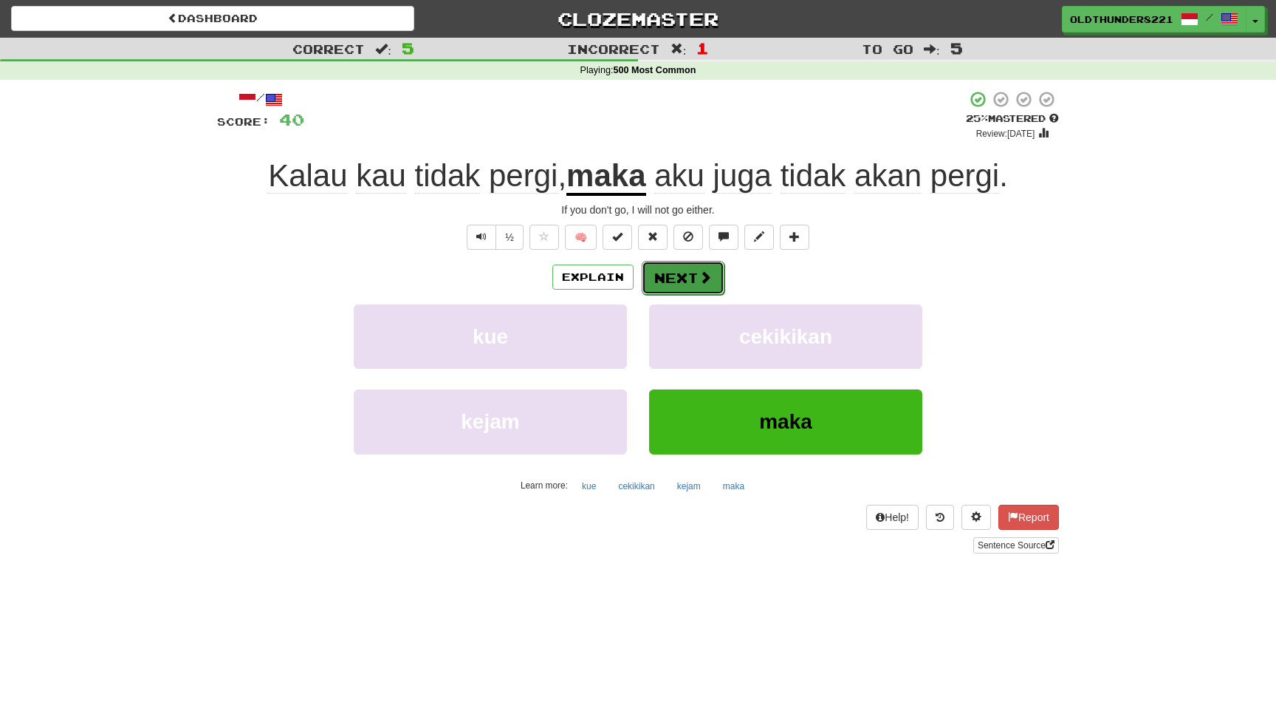
click at [690, 270] on button "Next" at bounding box center [683, 278] width 83 height 34
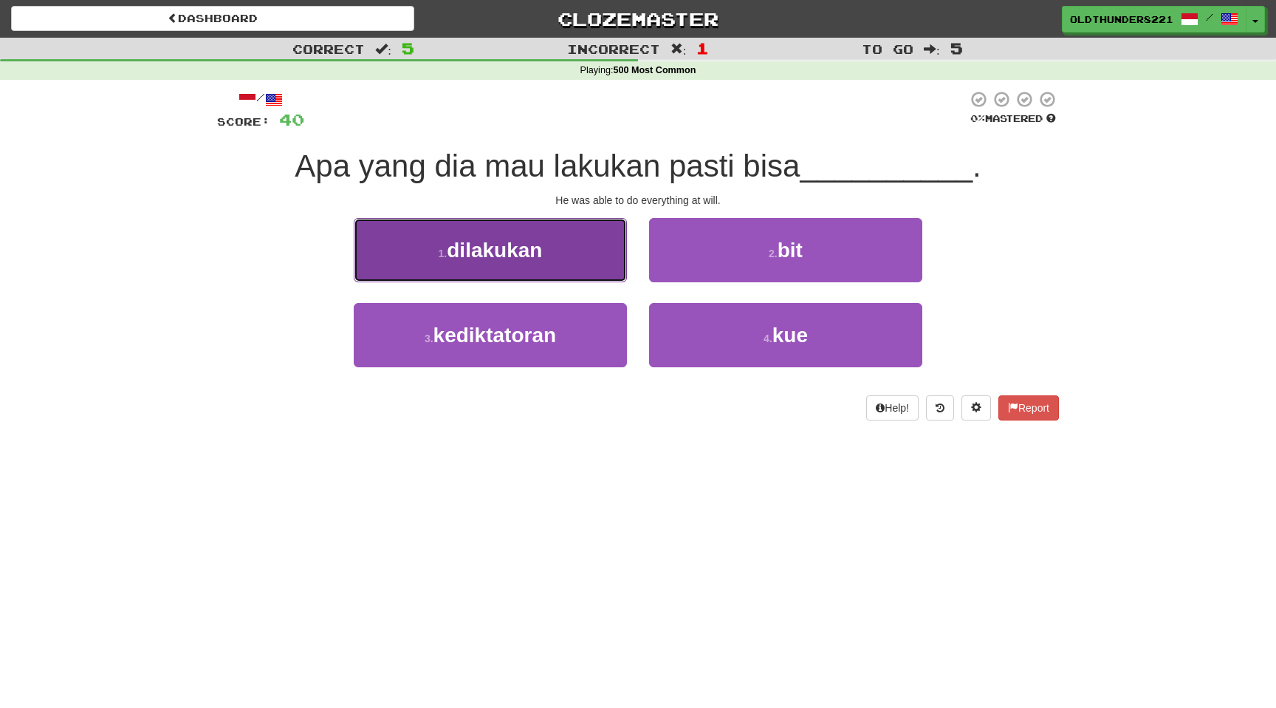
click at [482, 255] on span "dilakukan" at bounding box center [494, 250] width 95 height 23
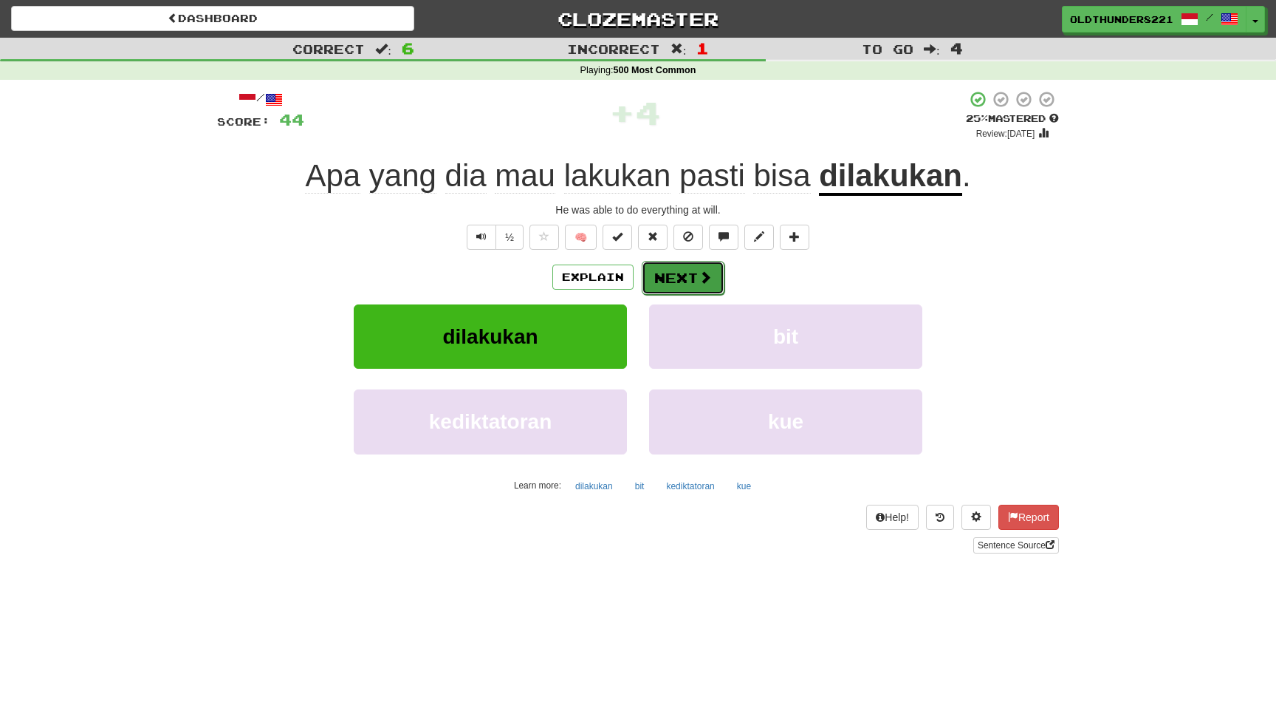
click at [674, 279] on button "Next" at bounding box center [683, 278] width 83 height 34
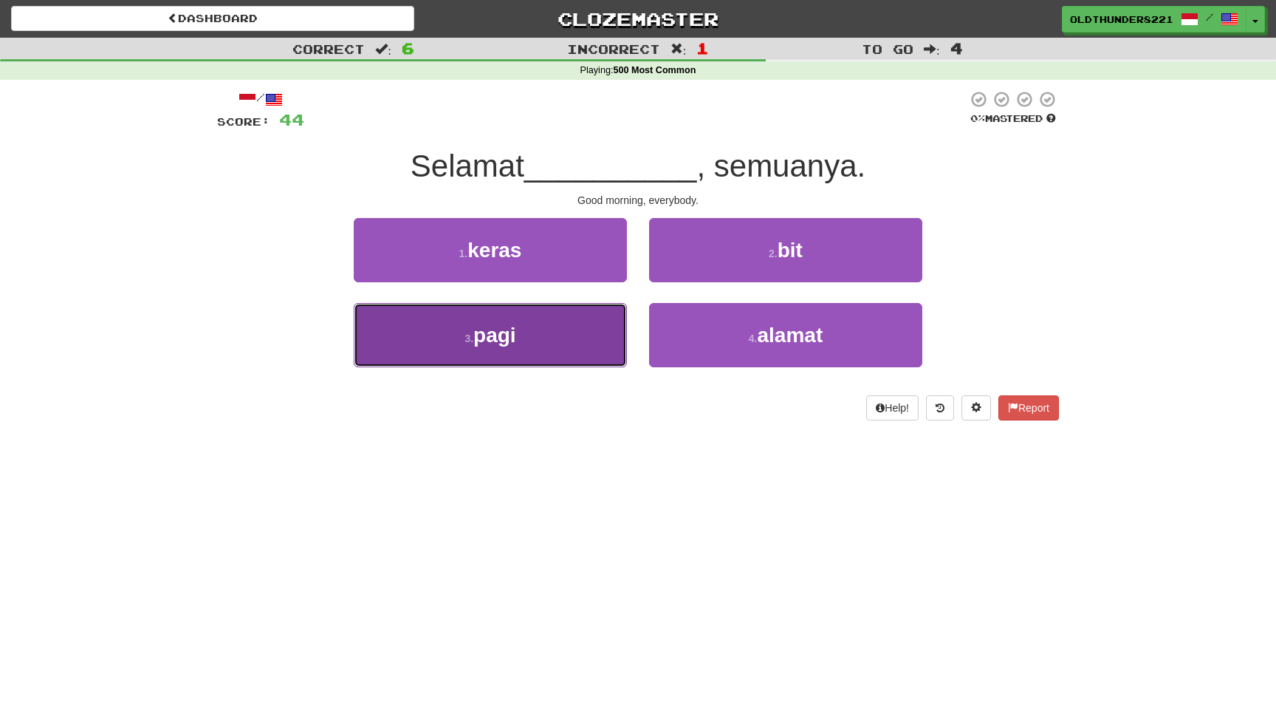
click at [491, 349] on button "3 . pagi" at bounding box center [490, 335] width 273 height 64
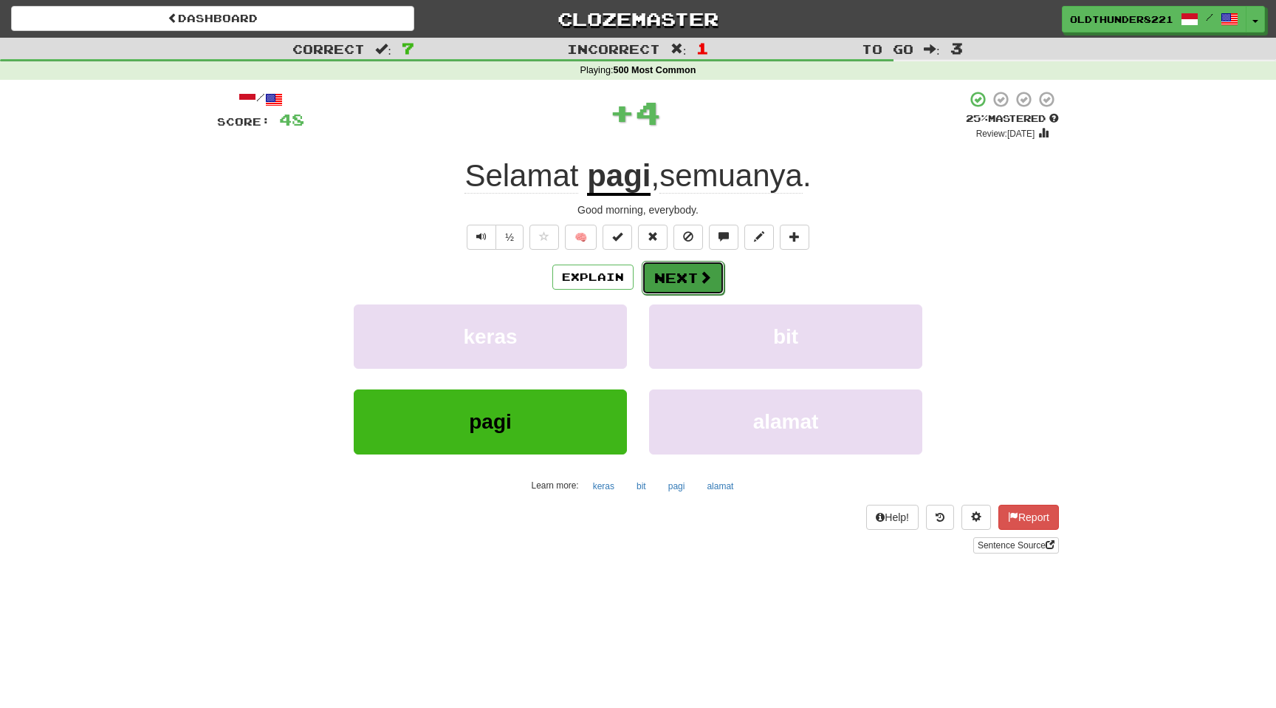
click at [682, 281] on button "Next" at bounding box center [683, 278] width 83 height 34
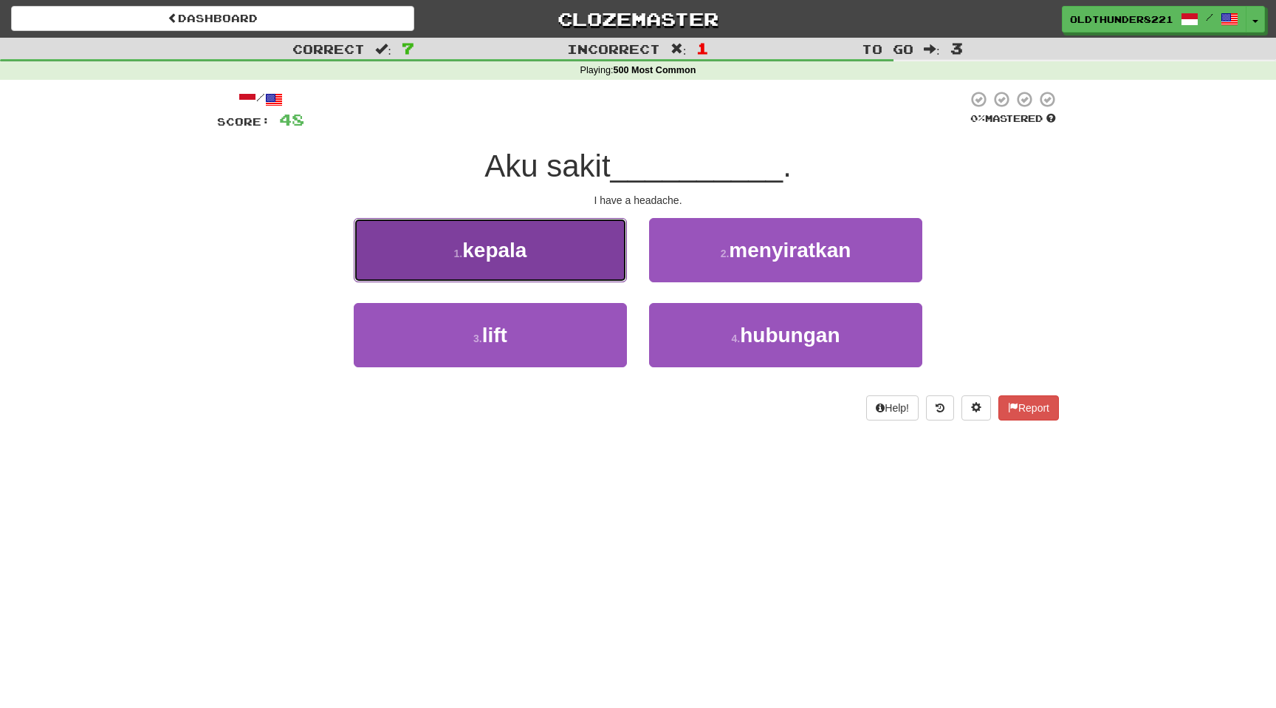
click at [521, 270] on button "1 . kepala" at bounding box center [490, 250] width 273 height 64
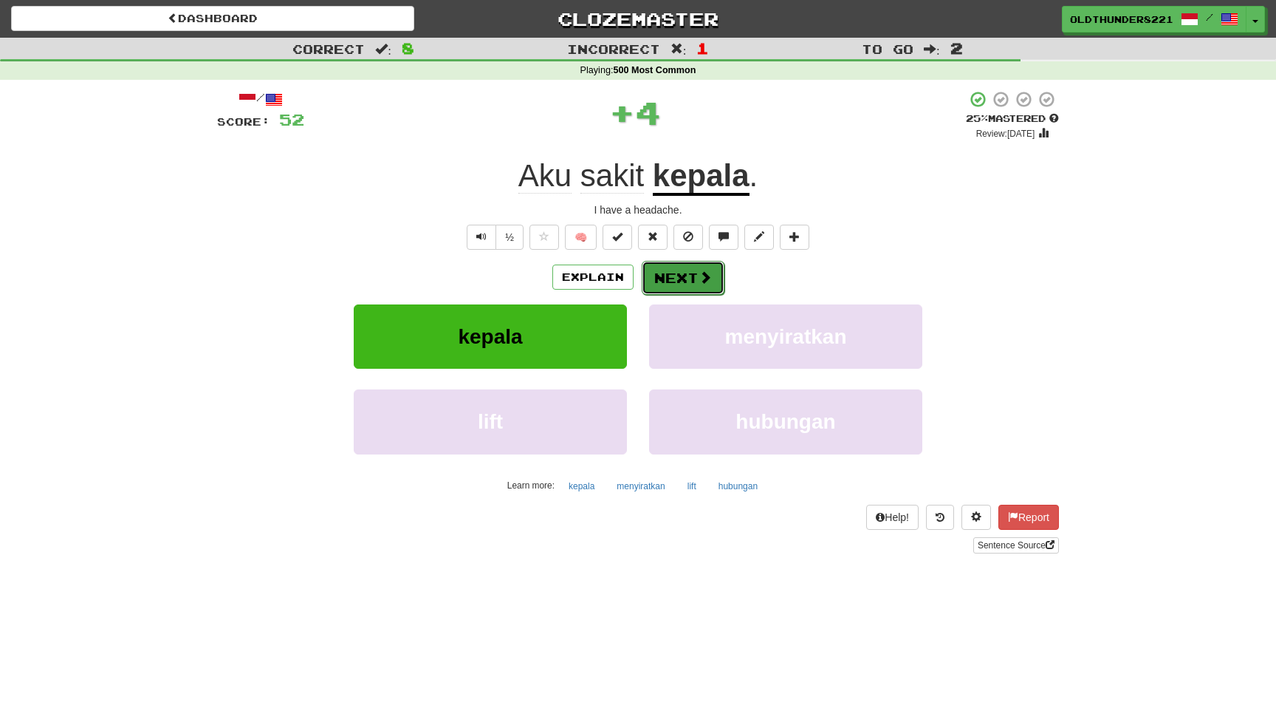
click at [673, 278] on button "Next" at bounding box center [683, 278] width 83 height 34
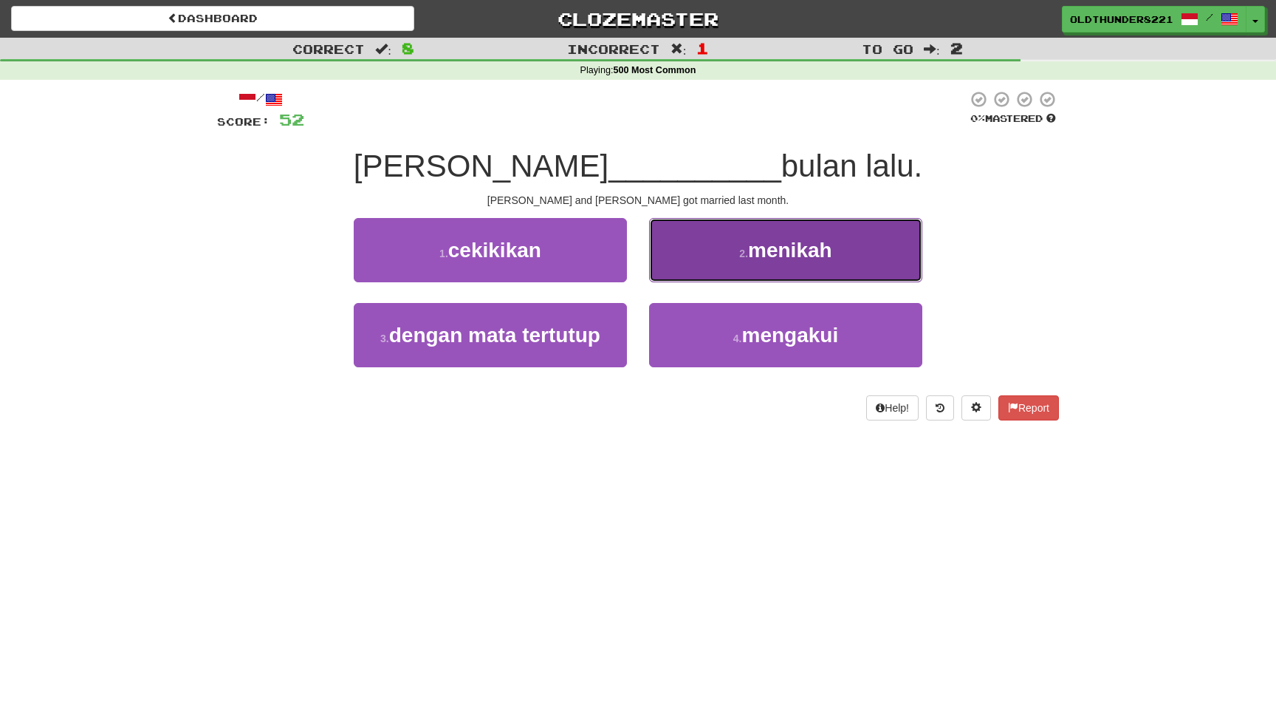
click at [780, 247] on span "menikah" at bounding box center [790, 250] width 84 height 23
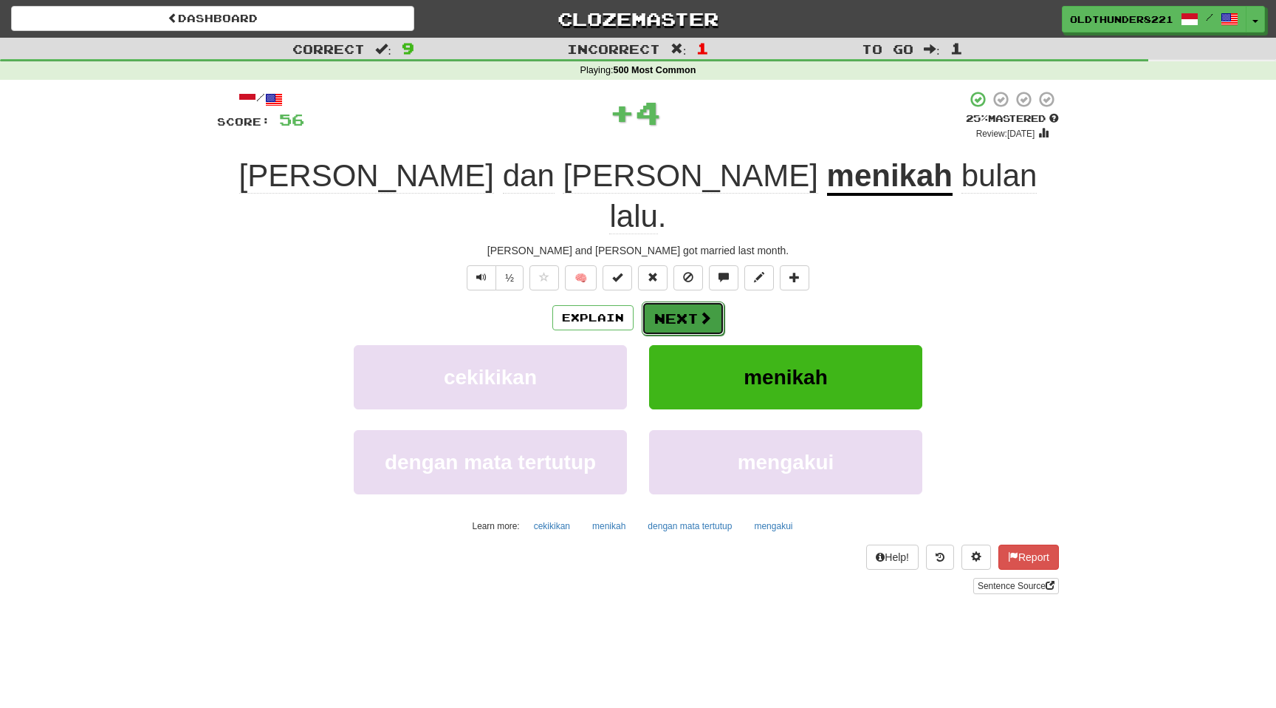
click at [696, 301] on button "Next" at bounding box center [683, 318] width 83 height 34
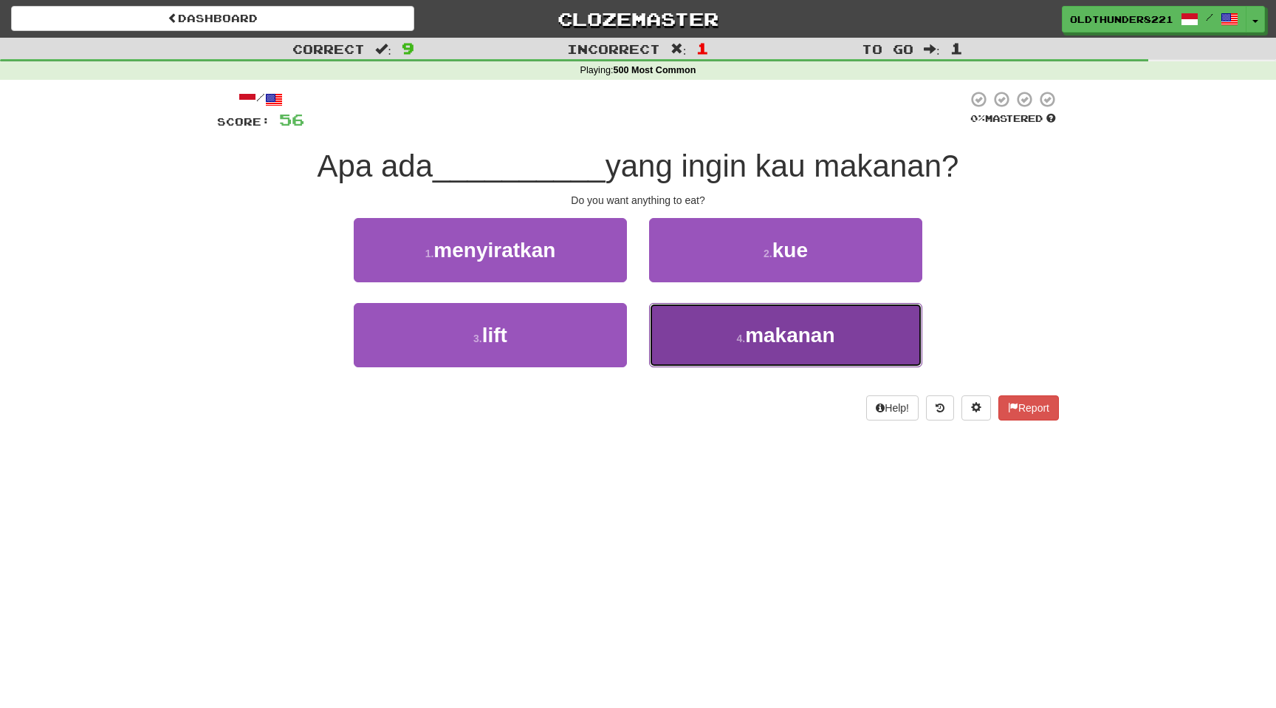
click at [781, 329] on span "makanan" at bounding box center [789, 334] width 89 height 23
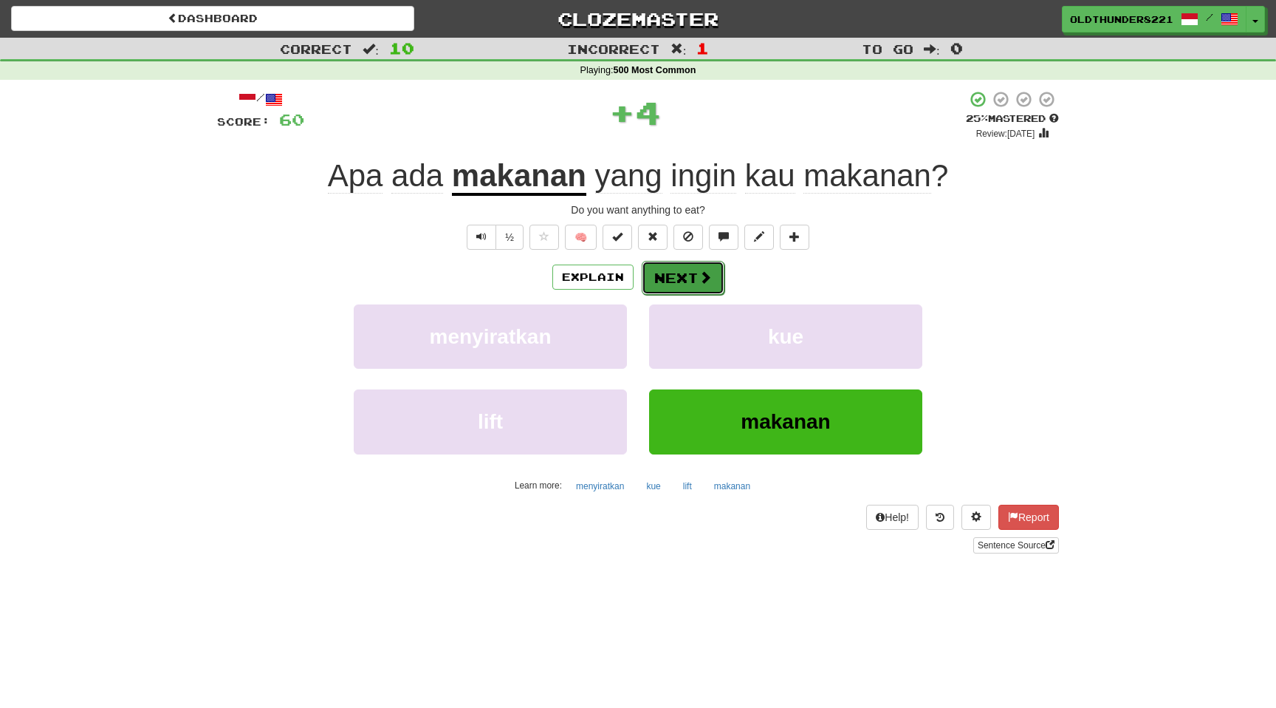
click at [678, 281] on button "Next" at bounding box center [683, 278] width 83 height 34
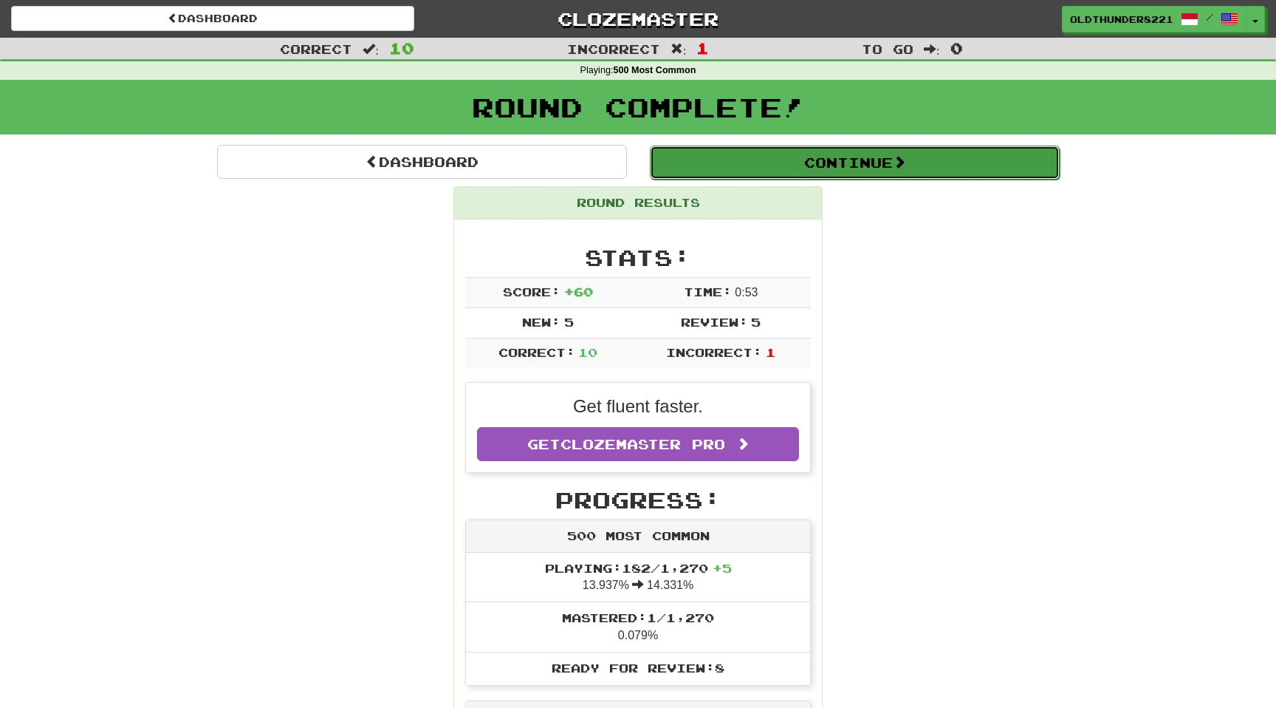
click at [824, 158] on button "Continue" at bounding box center [855, 162] width 410 height 34
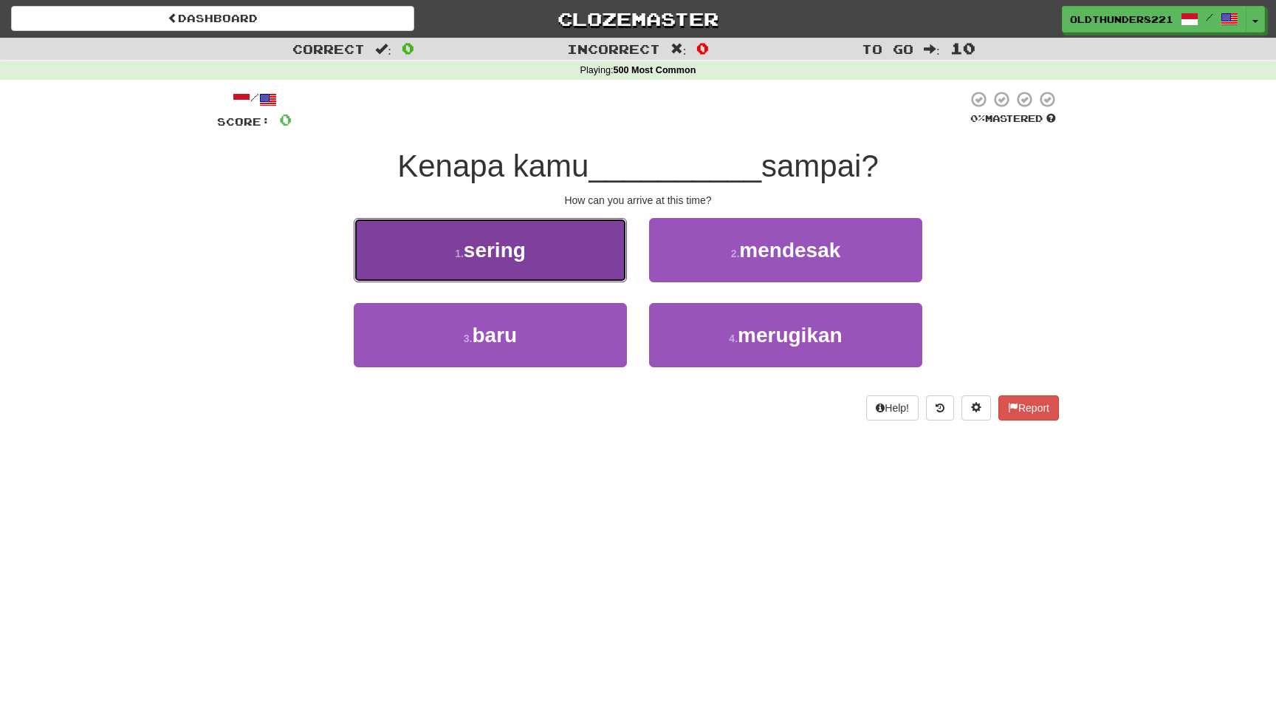
click at [513, 239] on span "sering" at bounding box center [495, 250] width 62 height 23
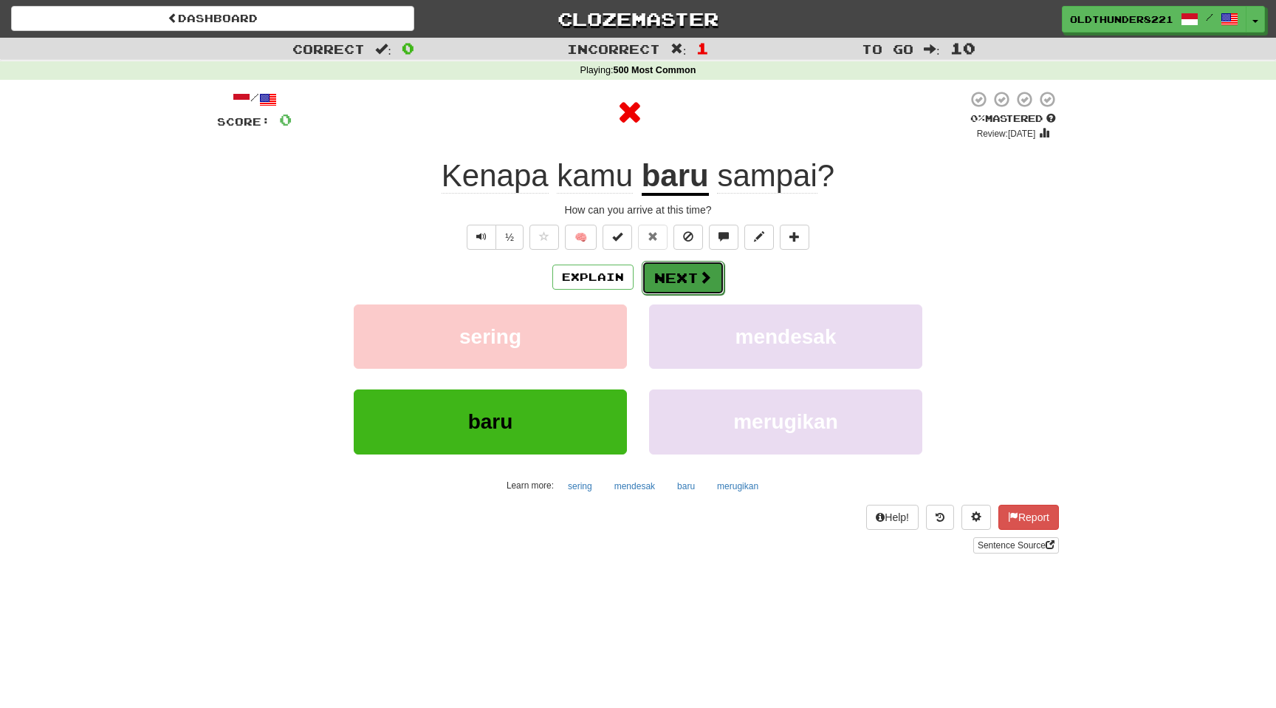
click at [688, 281] on button "Next" at bounding box center [683, 278] width 83 height 34
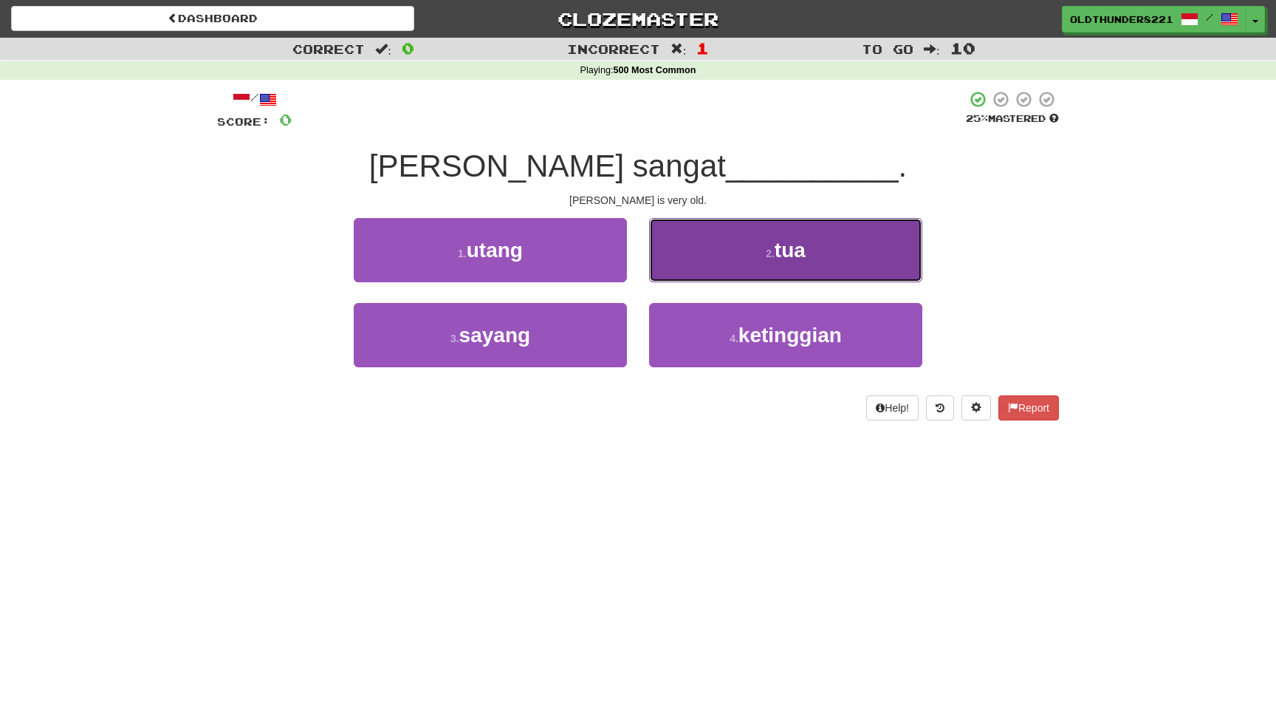
click at [789, 244] on span "tua" at bounding box center [790, 250] width 31 height 23
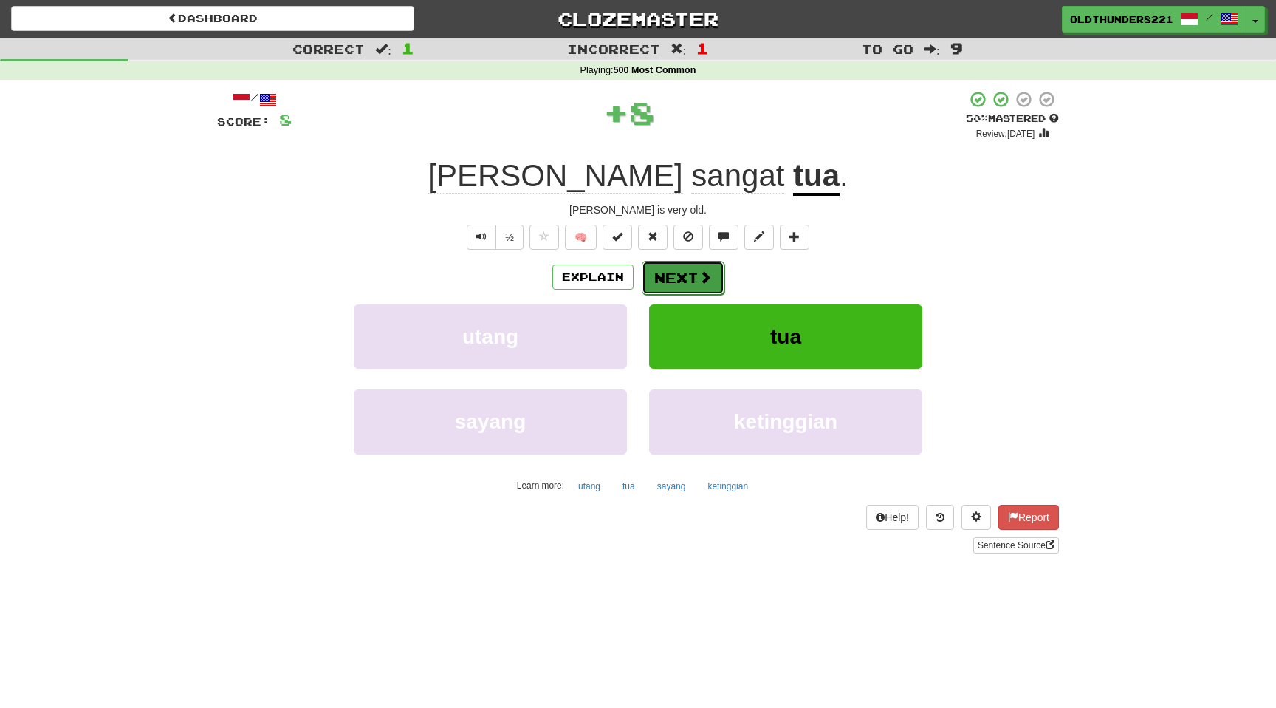
click at [689, 279] on button "Next" at bounding box center [683, 278] width 83 height 34
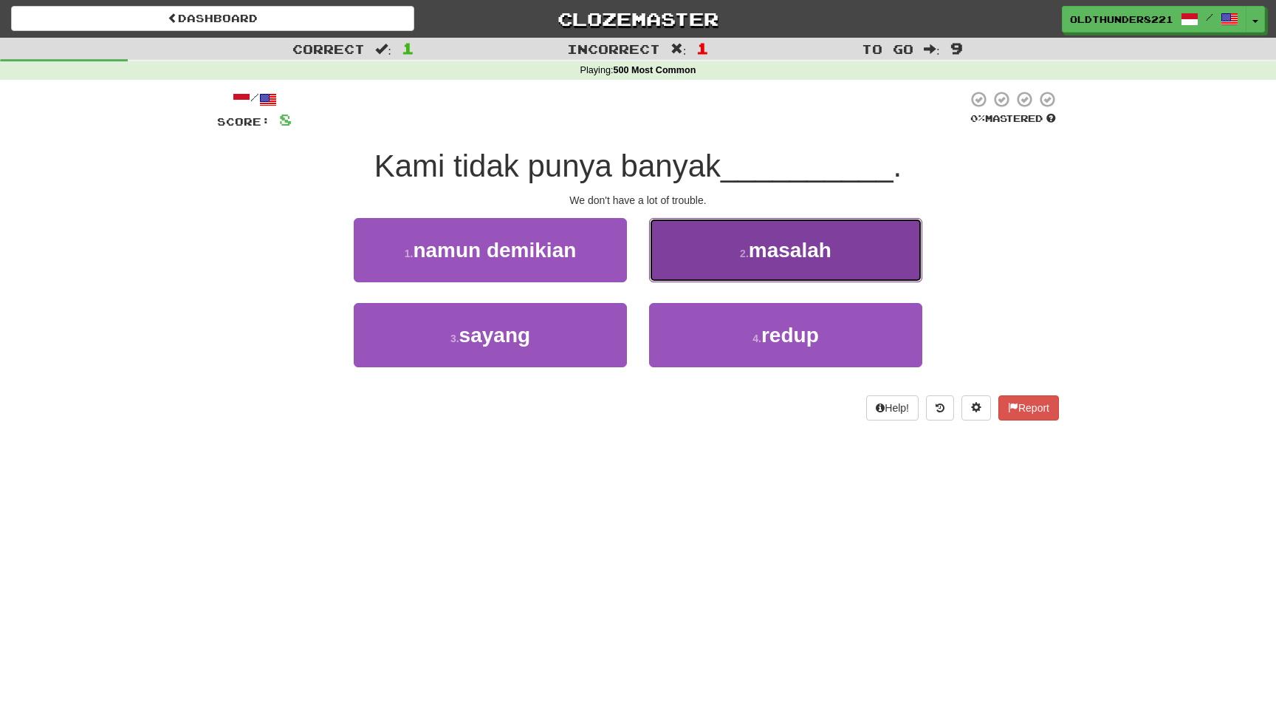
click at [767, 278] on button "2 . masalah" at bounding box center [785, 250] width 273 height 64
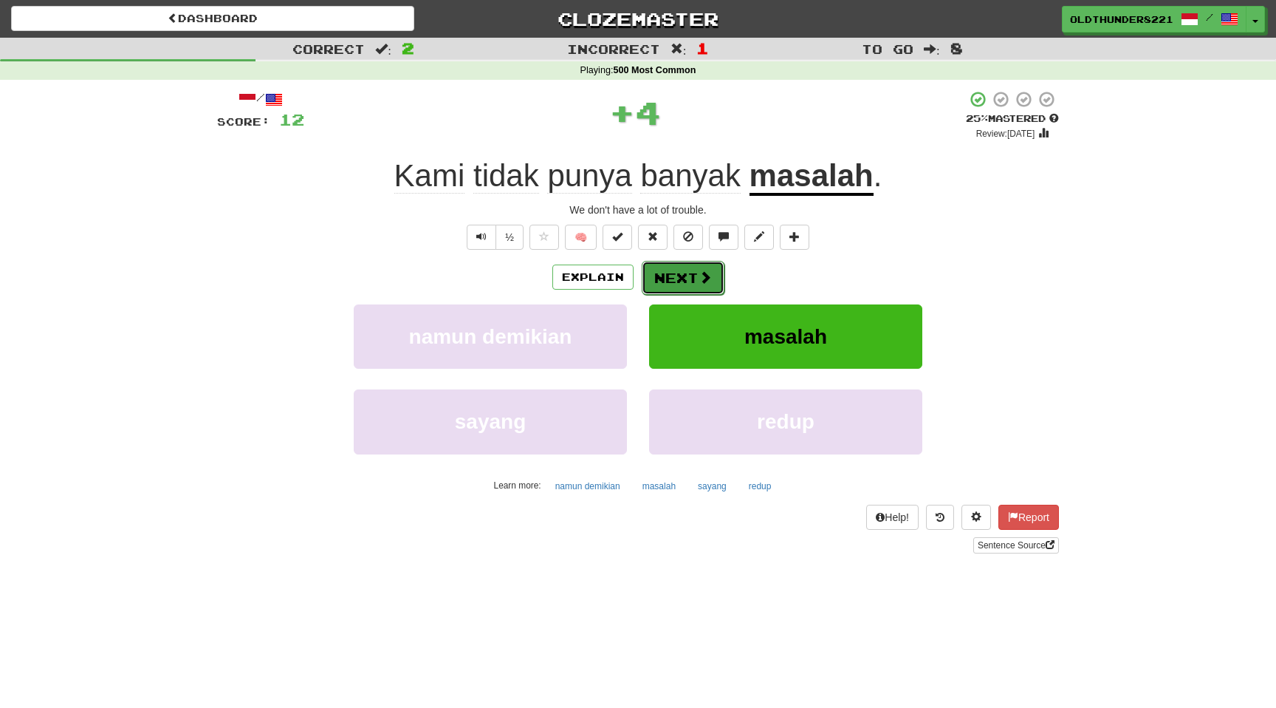
click at [694, 279] on button "Next" at bounding box center [683, 278] width 83 height 34
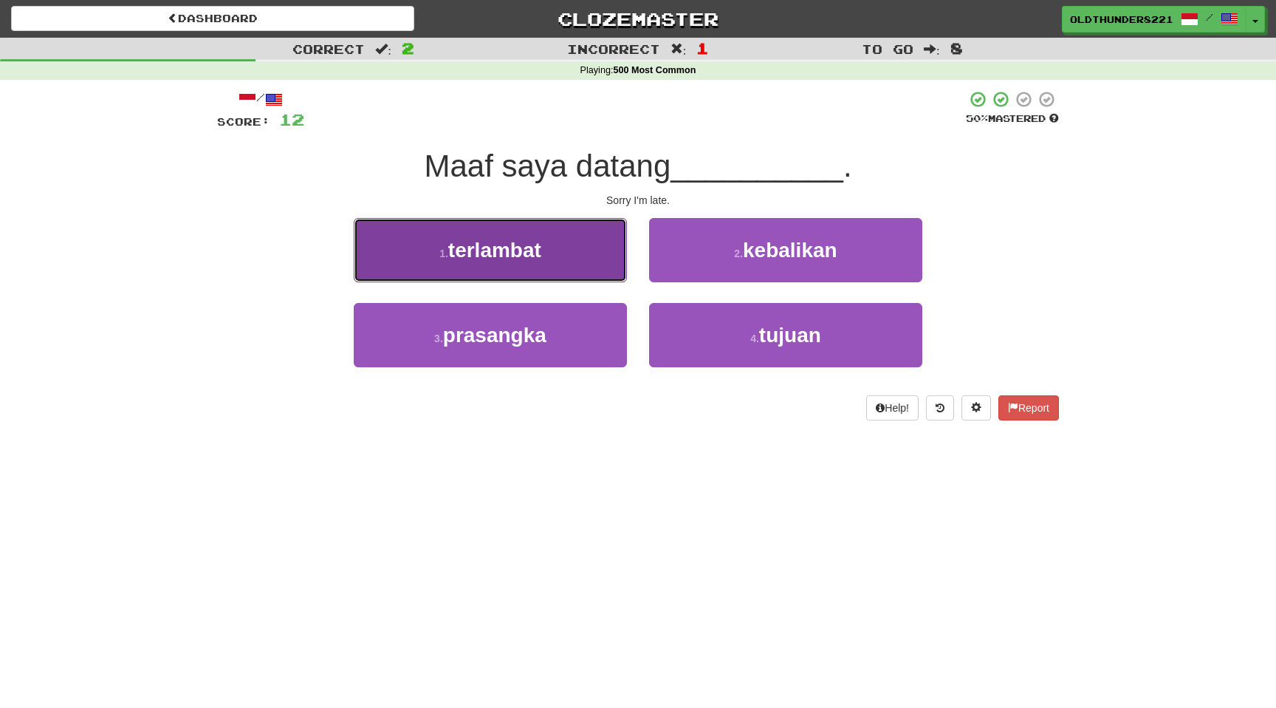
click at [515, 252] on span "terlambat" at bounding box center [494, 250] width 93 height 23
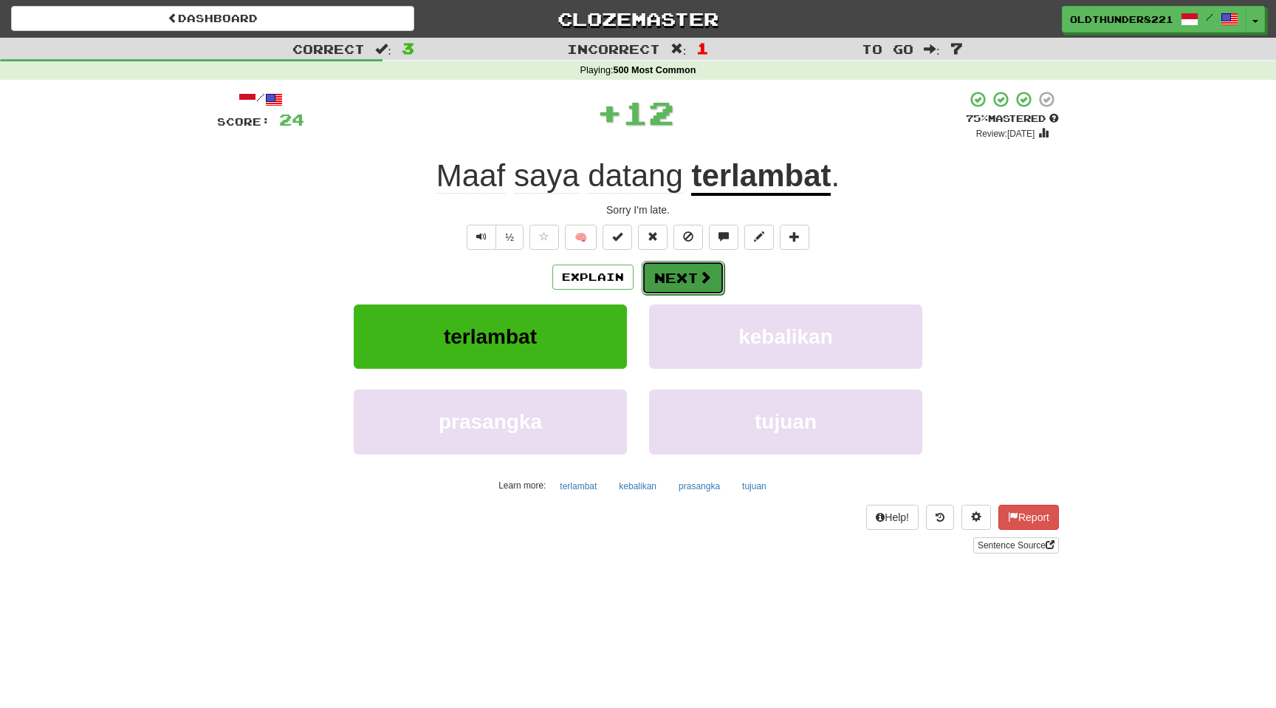
click at [681, 273] on button "Next" at bounding box center [683, 278] width 83 height 34
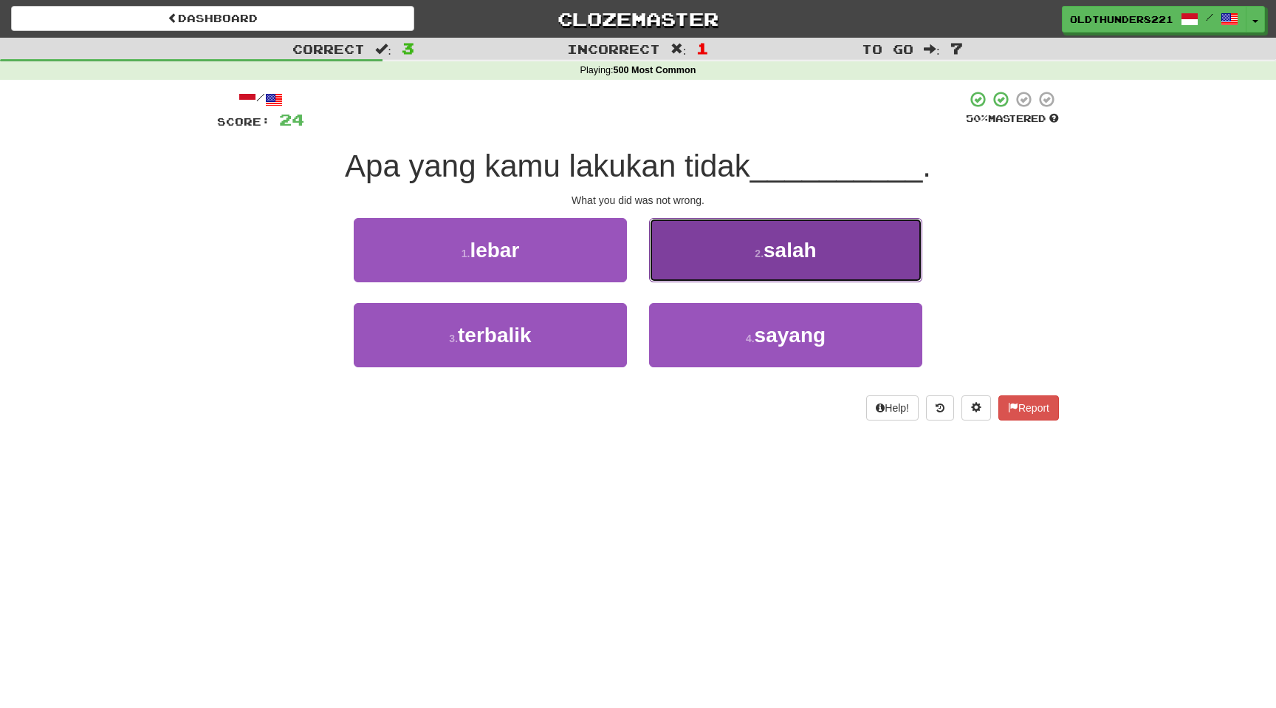
click at [756, 258] on small "2 ." at bounding box center [759, 253] width 9 height 12
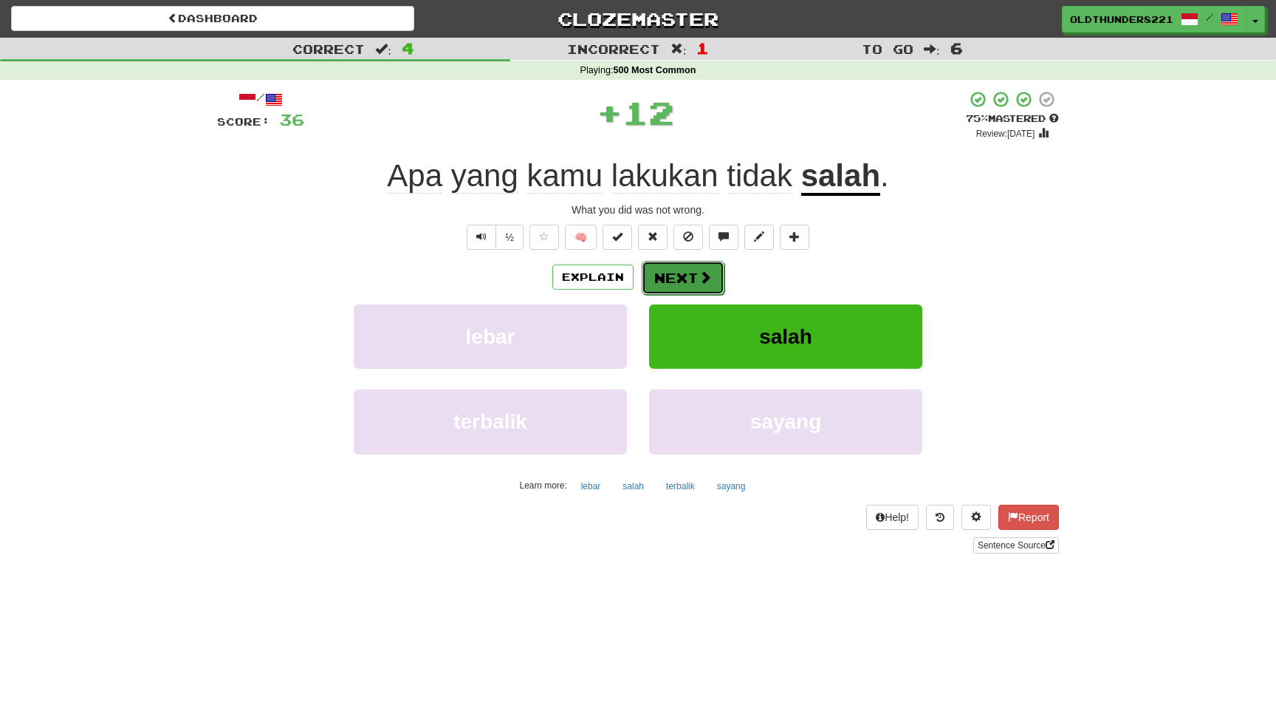
click at [674, 277] on button "Next" at bounding box center [683, 278] width 83 height 34
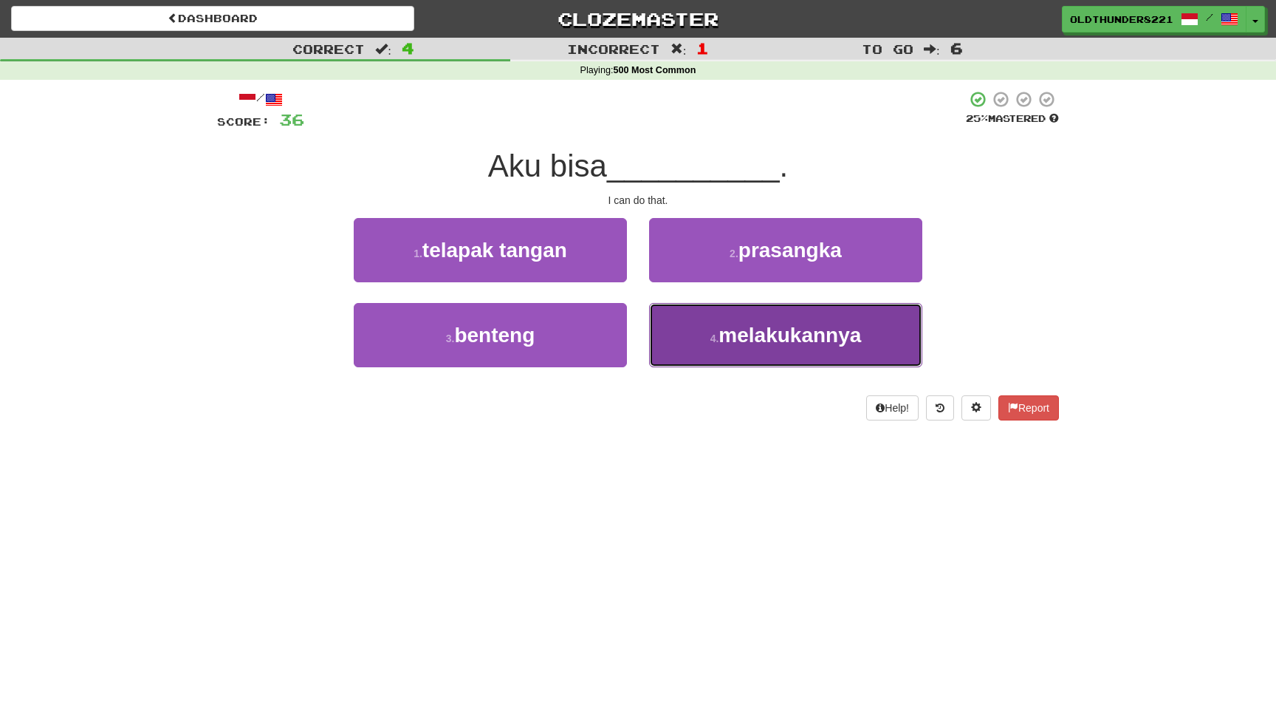
click at [770, 335] on span "melakukannya" at bounding box center [790, 334] width 143 height 23
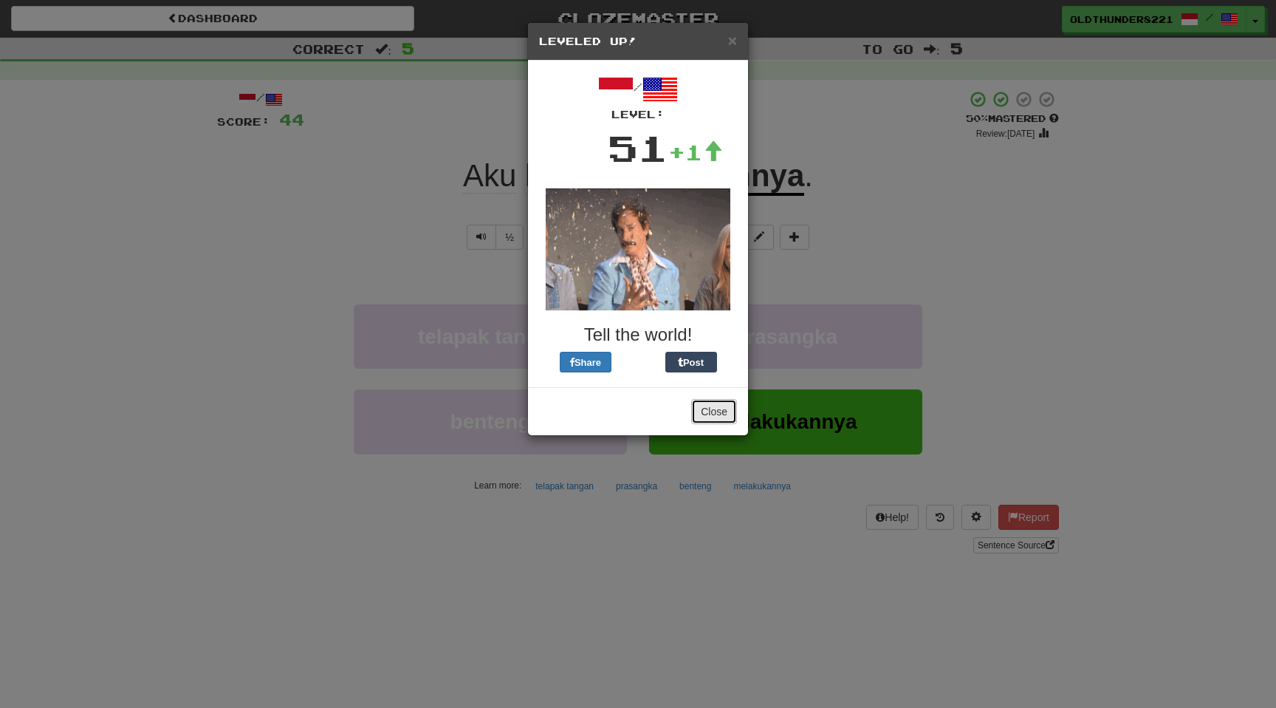
click at [712, 411] on button "Close" at bounding box center [714, 411] width 46 height 25
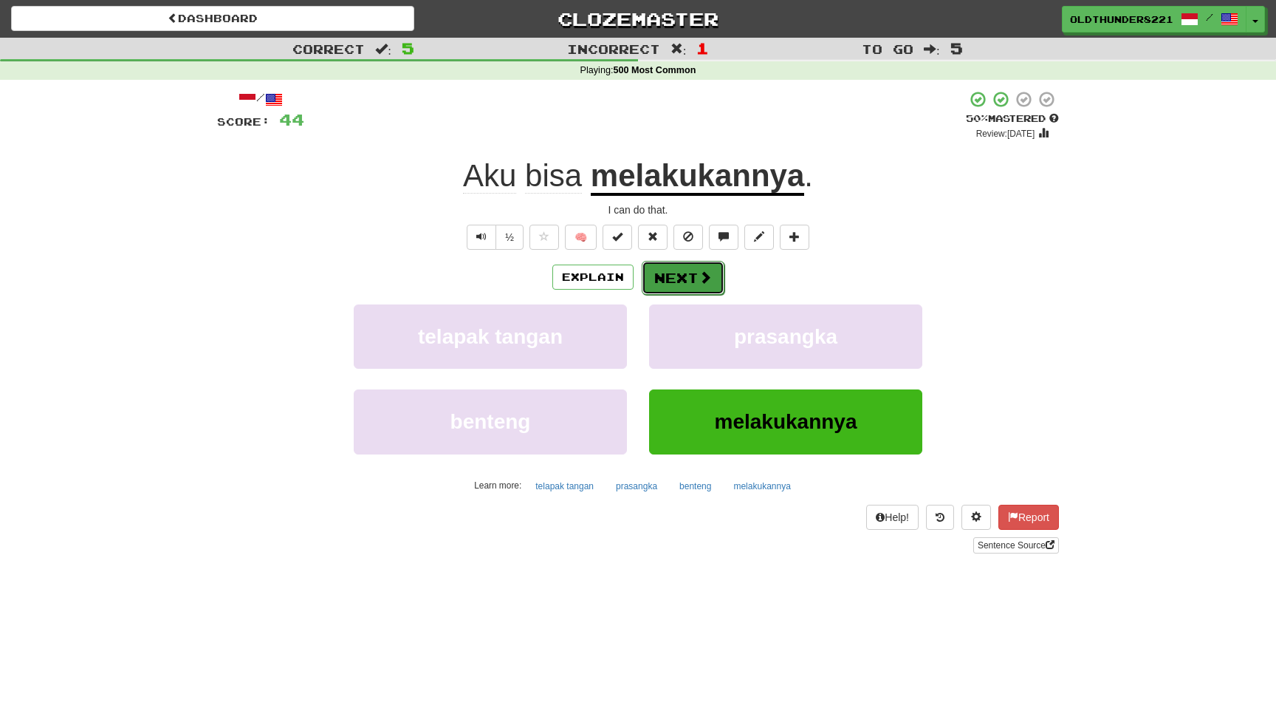
click at [674, 276] on button "Next" at bounding box center [683, 278] width 83 height 34
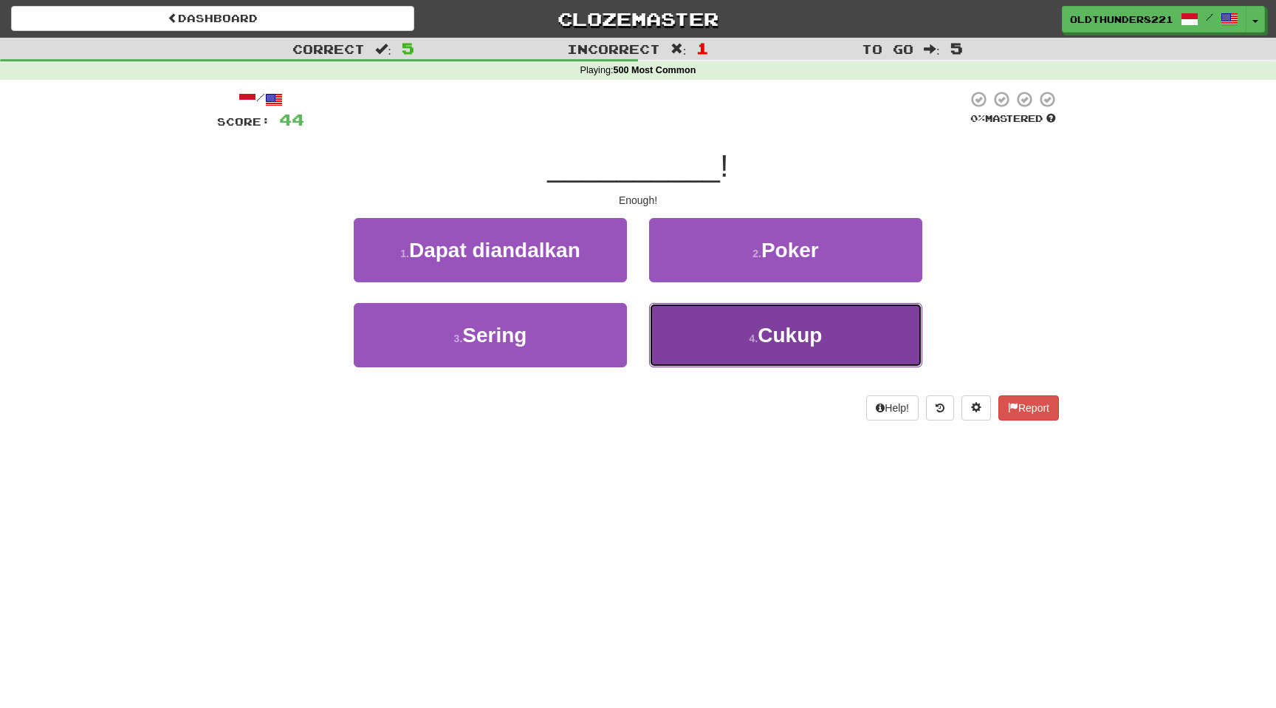
click at [744, 315] on button "4 . Cukup" at bounding box center [785, 335] width 273 height 64
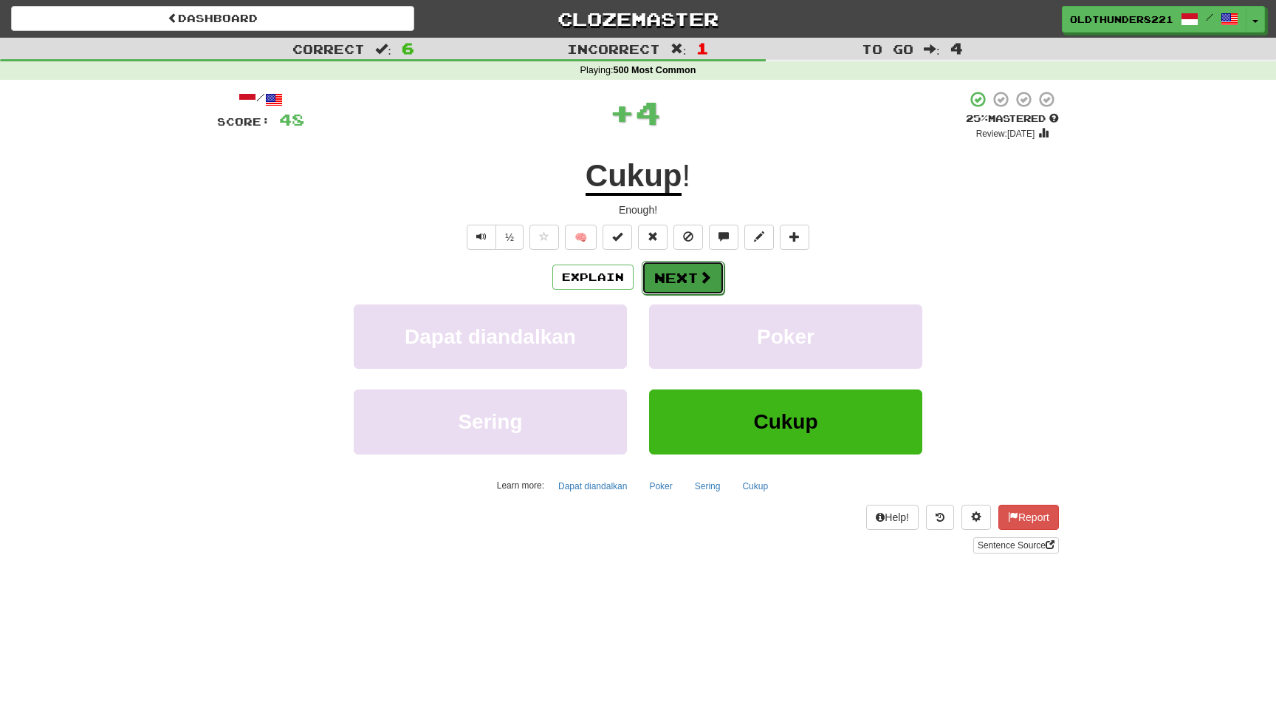
click at [690, 280] on button "Next" at bounding box center [683, 278] width 83 height 34
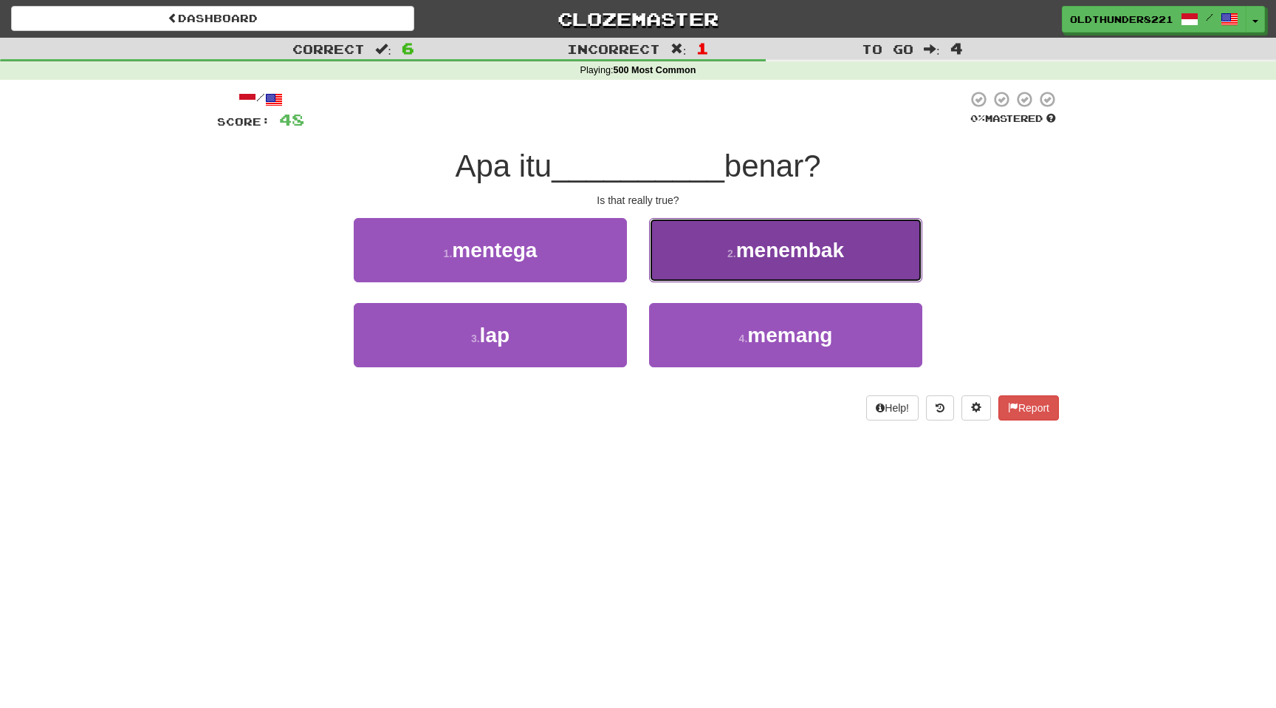
click at [767, 250] on span "menembak" at bounding box center [790, 250] width 108 height 23
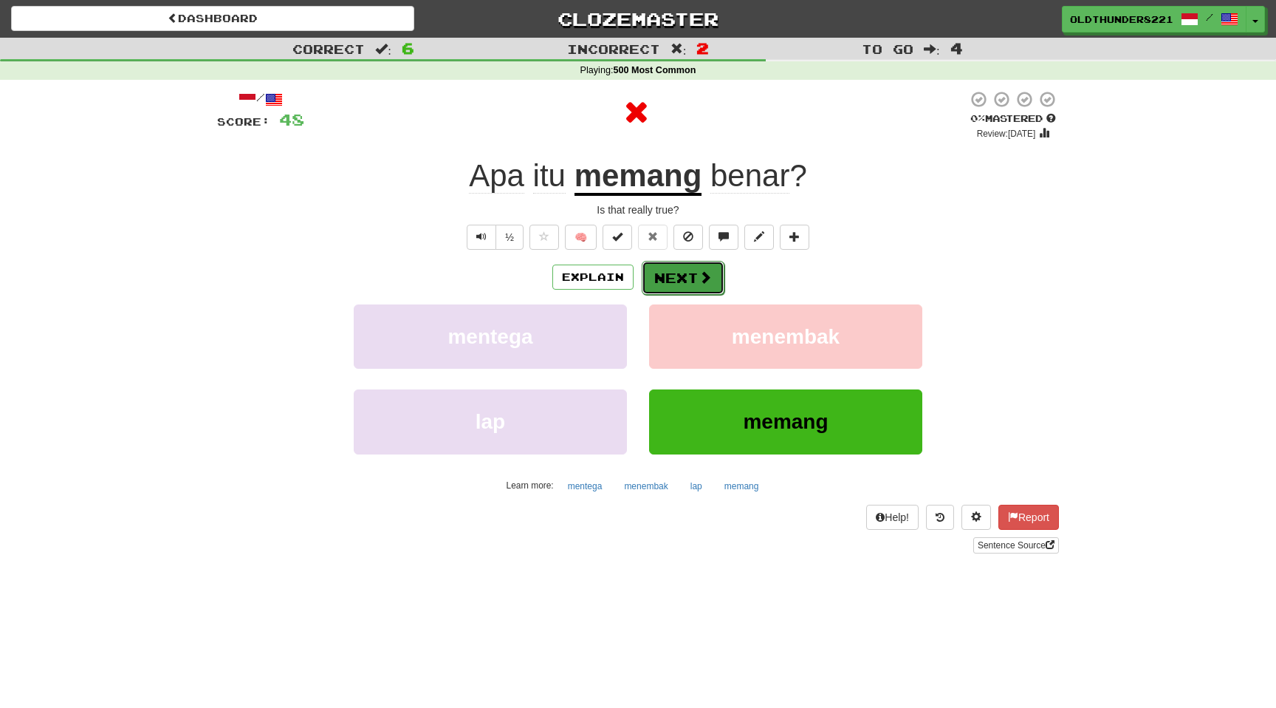
click at [687, 280] on button "Next" at bounding box center [683, 278] width 83 height 34
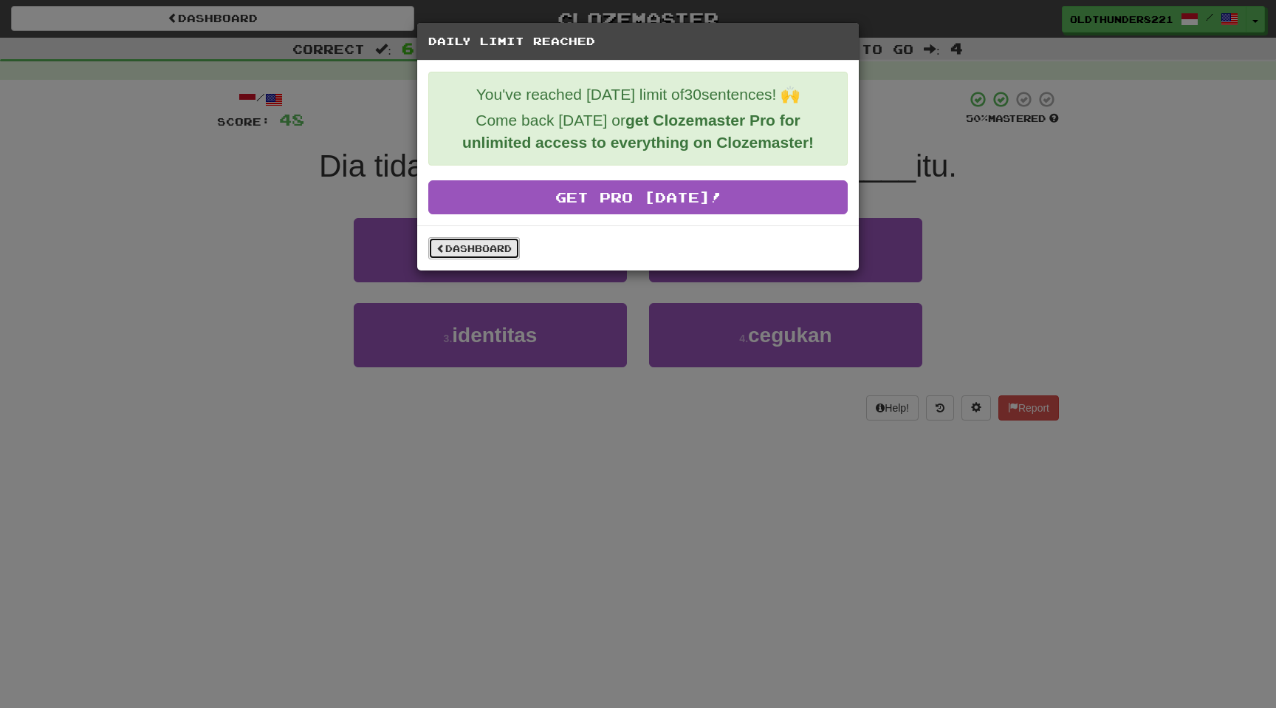
click at [476, 250] on link "Dashboard" at bounding box center [474, 248] width 92 height 22
